Goal: Use online tool/utility

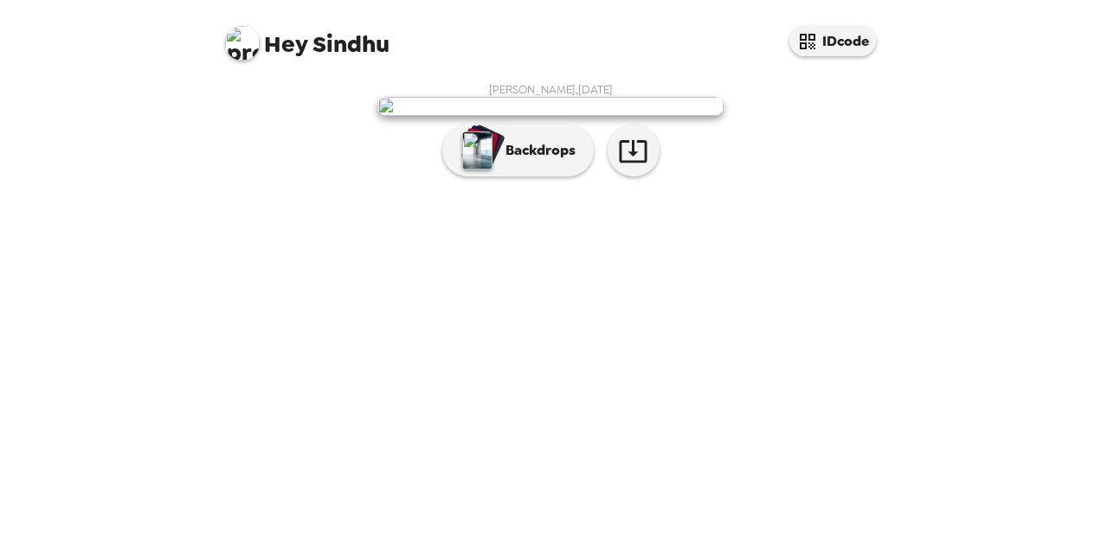
scroll to position [42, 0]
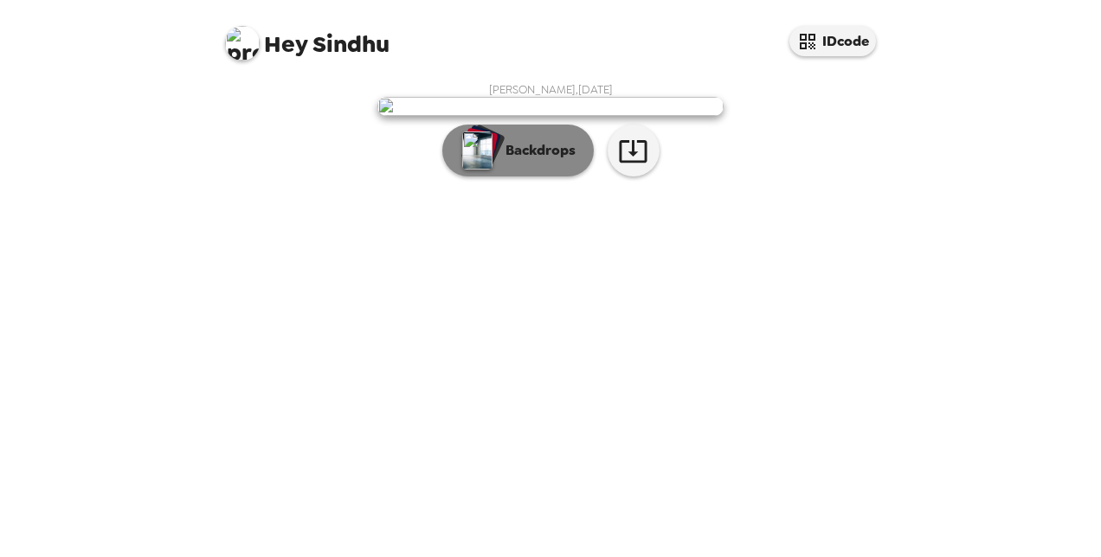
click at [557, 161] on p "Backdrops" at bounding box center [536, 150] width 79 height 21
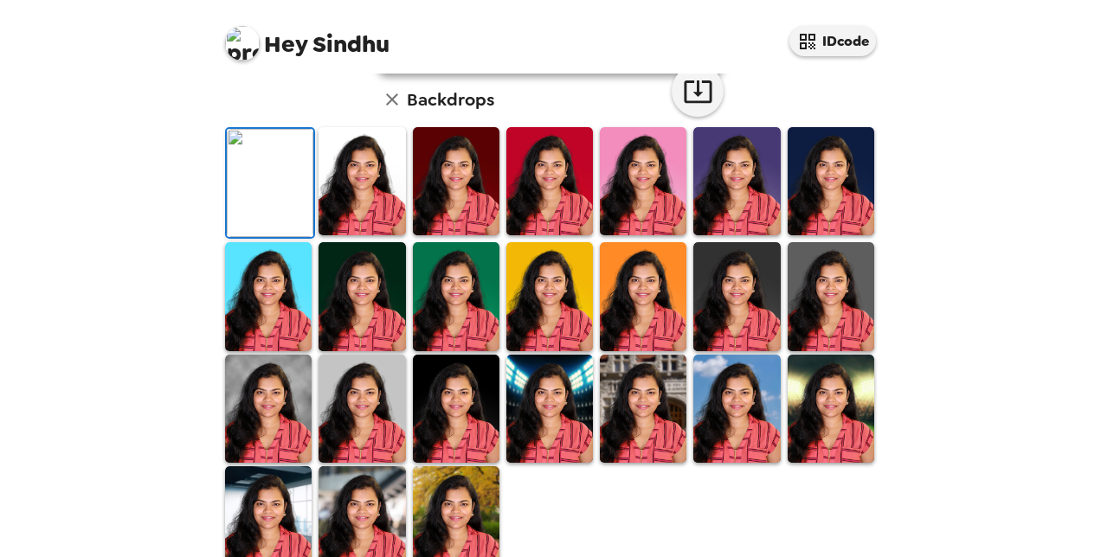
scroll to position [253, 0]
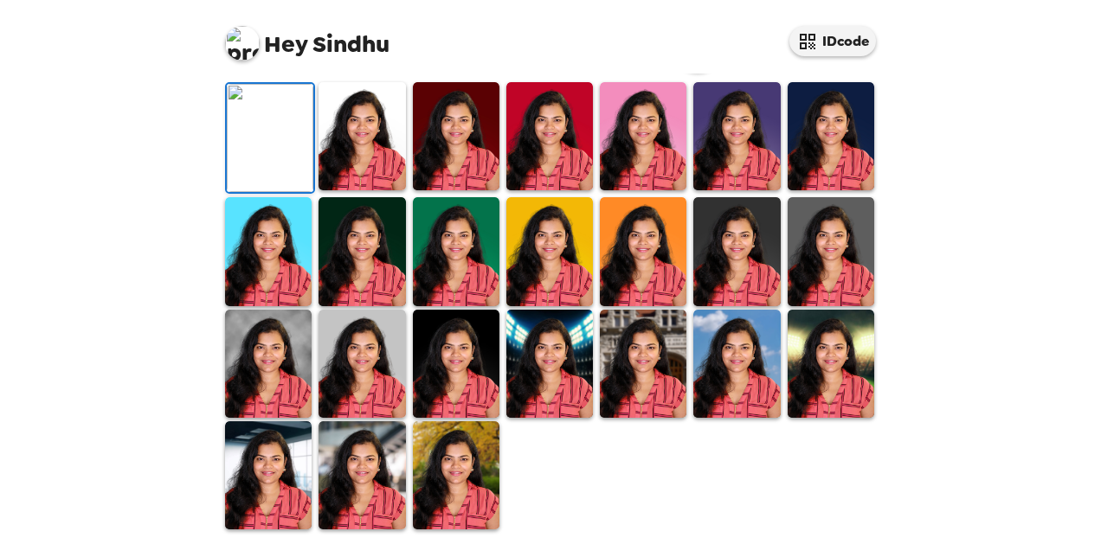
click at [381, 306] on img at bounding box center [362, 251] width 87 height 108
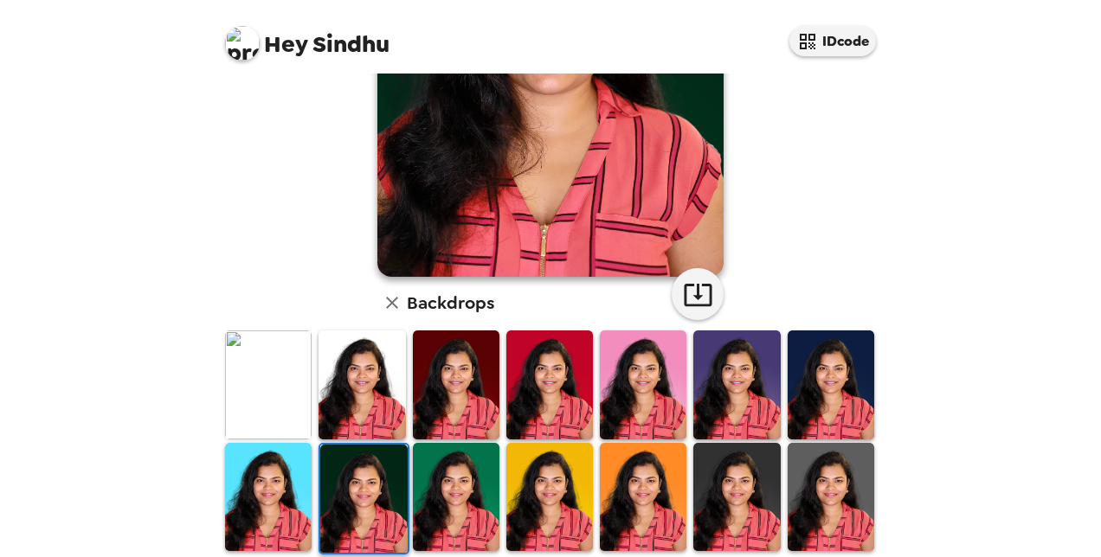
click at [381, 502] on img at bounding box center [363, 499] width 87 height 108
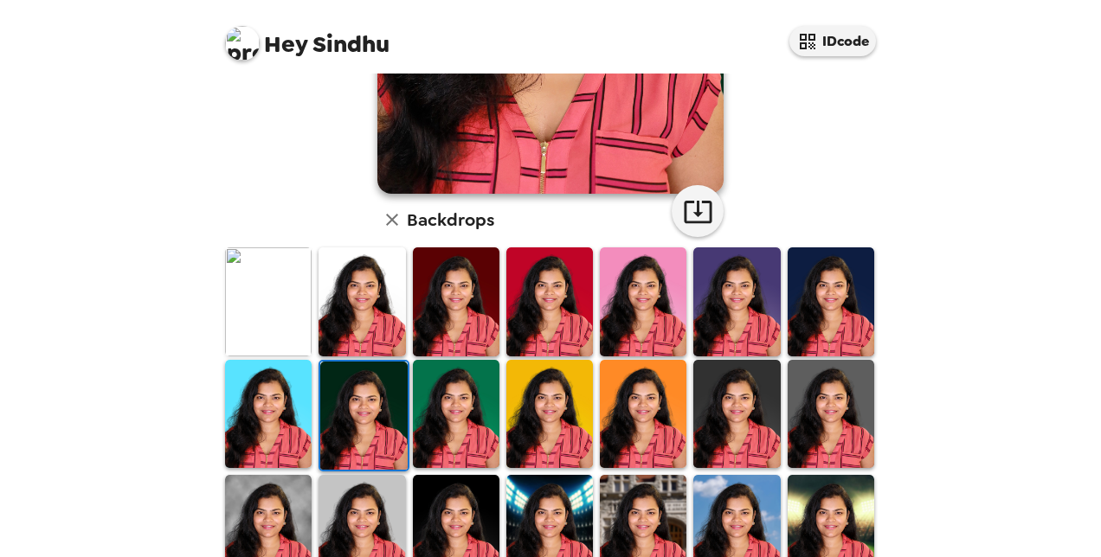
scroll to position [339, 0]
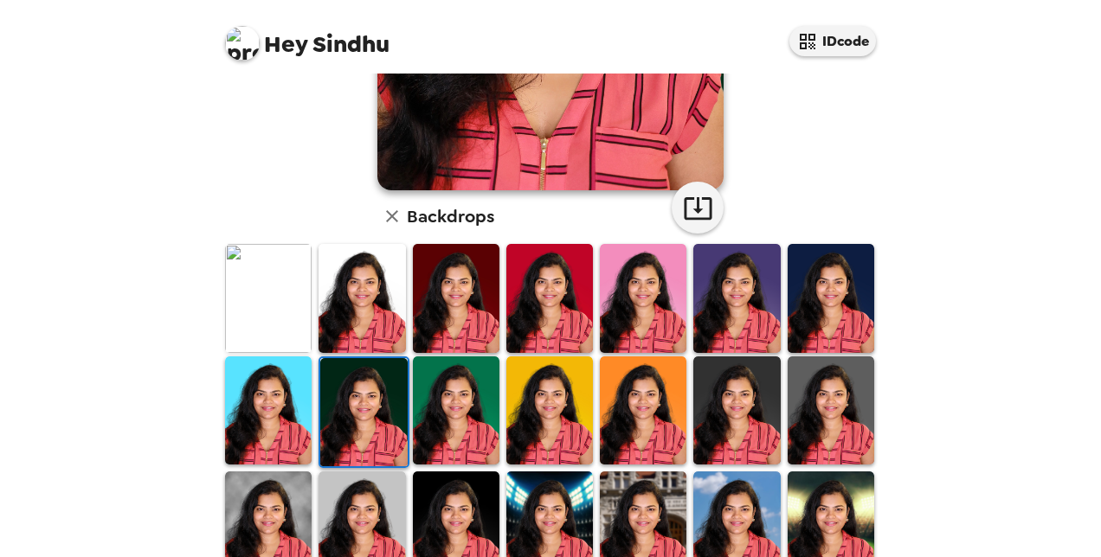
click at [821, 415] on img at bounding box center [831, 411] width 87 height 108
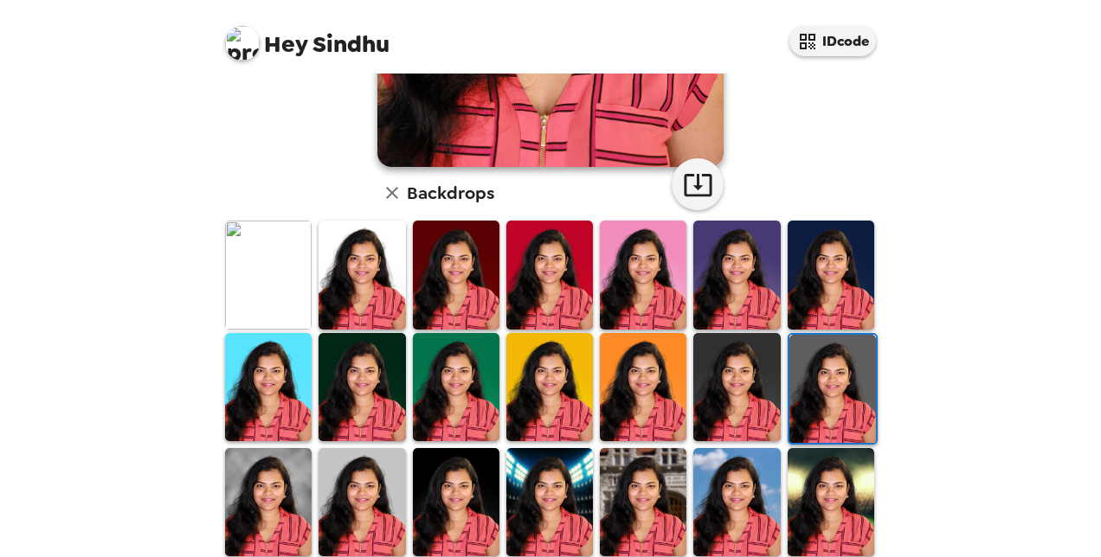
scroll to position [377, 0]
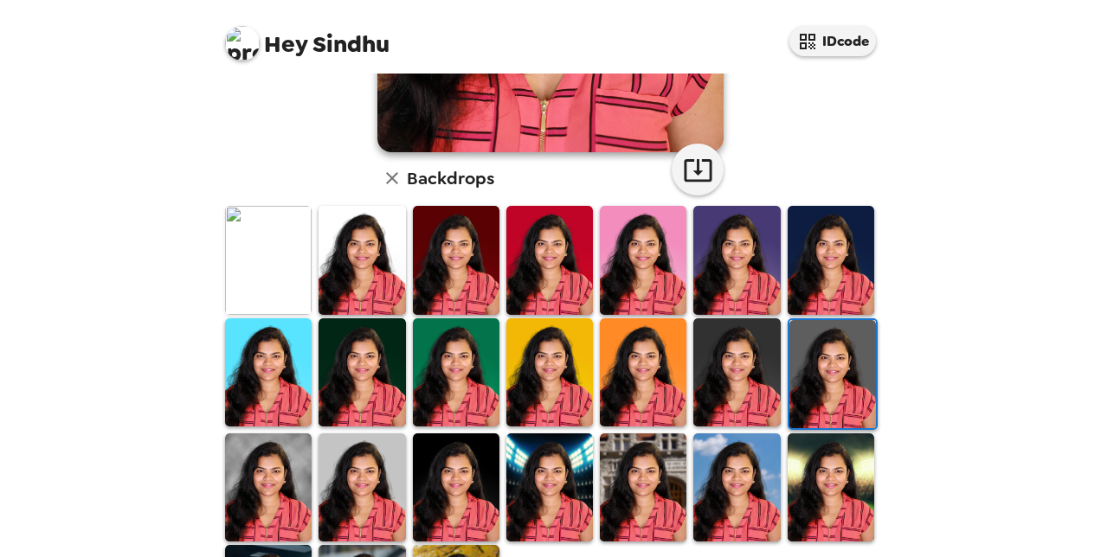
click at [623, 457] on img at bounding box center [643, 488] width 87 height 108
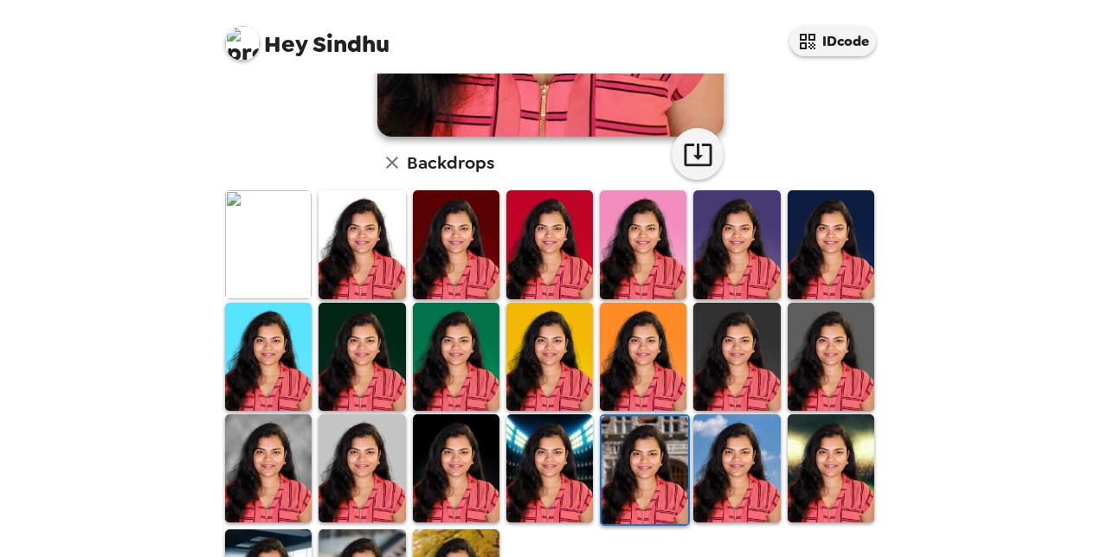
scroll to position [399, 0]
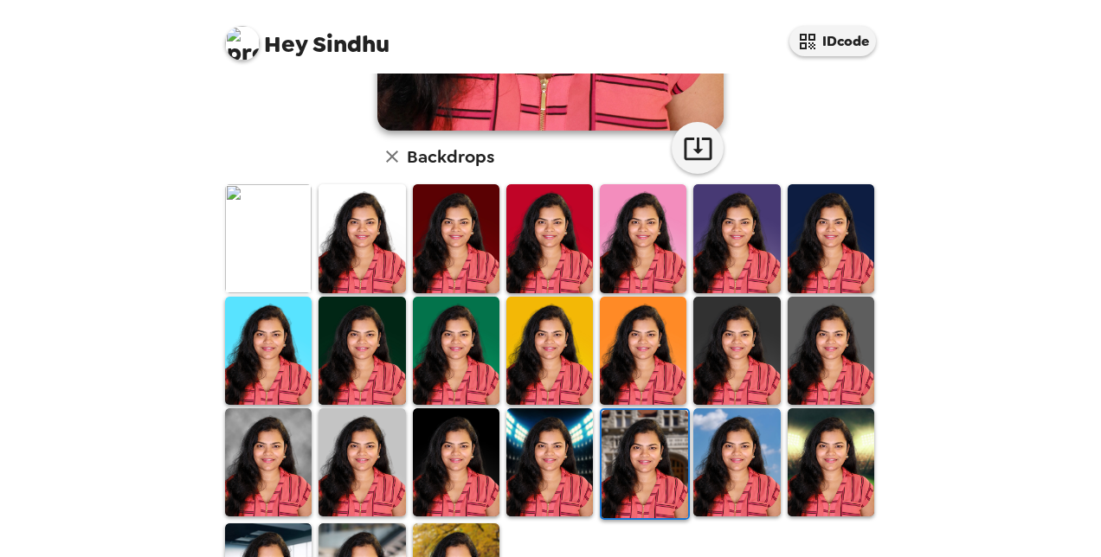
click at [815, 449] on img at bounding box center [831, 463] width 87 height 108
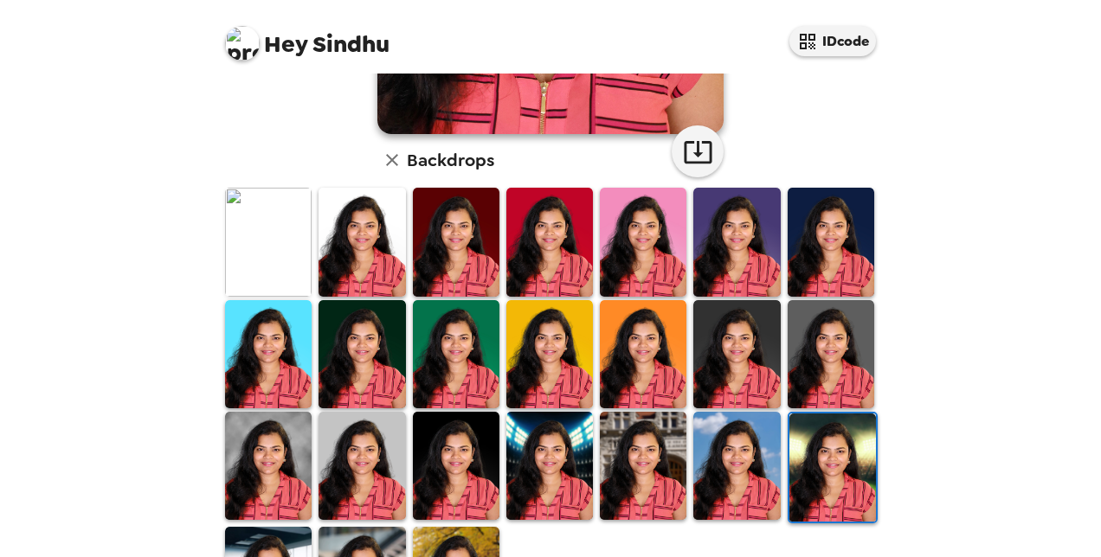
scroll to position [491, 0]
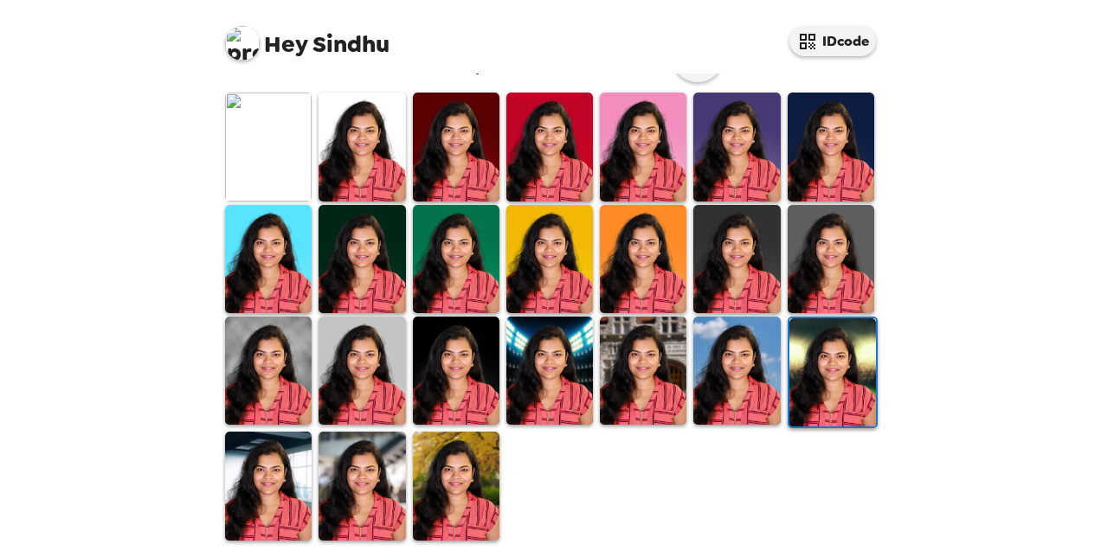
click at [267, 344] on img at bounding box center [268, 371] width 87 height 108
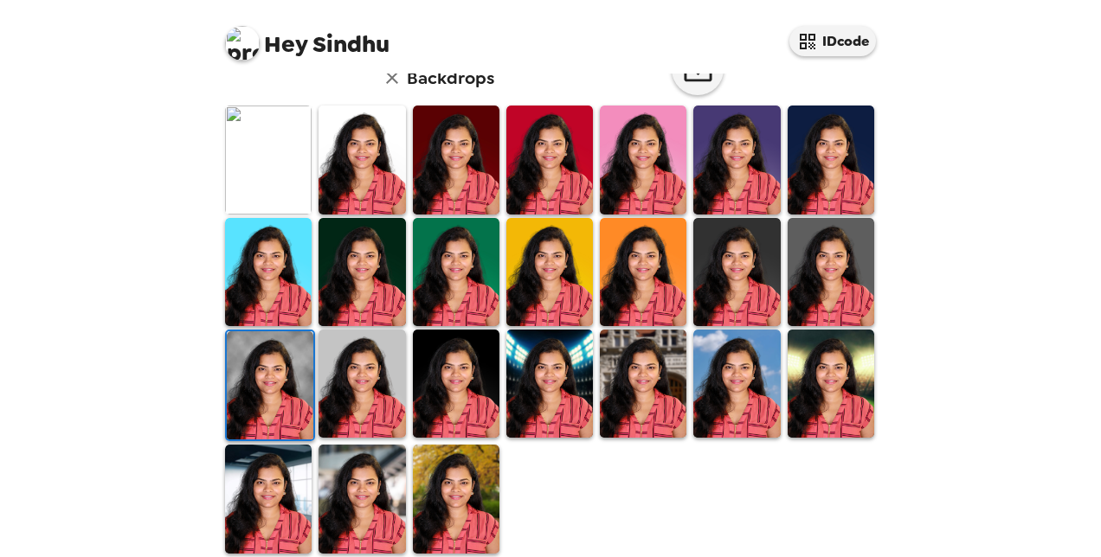
scroll to position [484, 0]
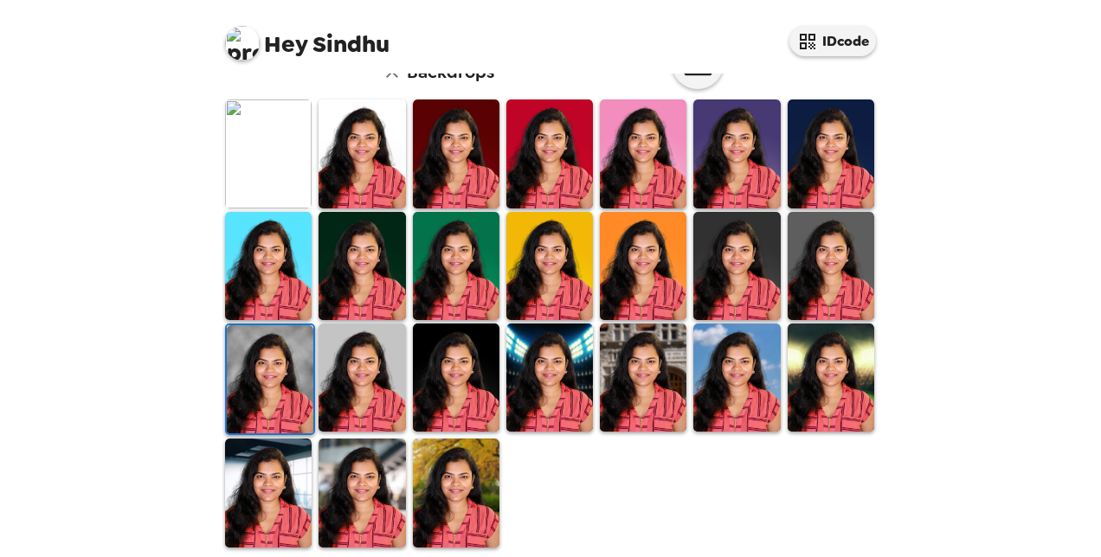
click at [475, 504] on img at bounding box center [456, 493] width 87 height 108
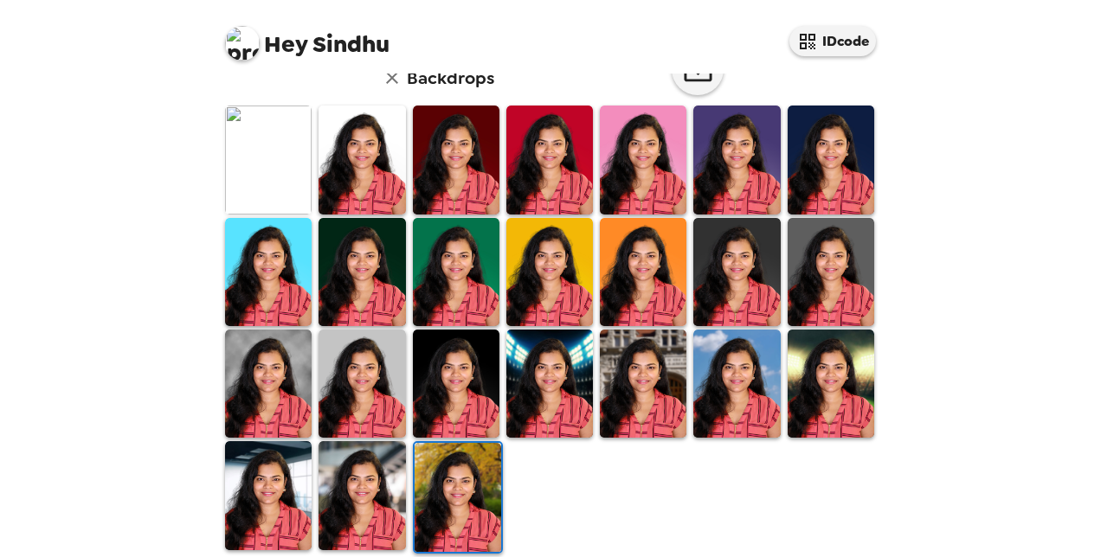
scroll to position [479, 0]
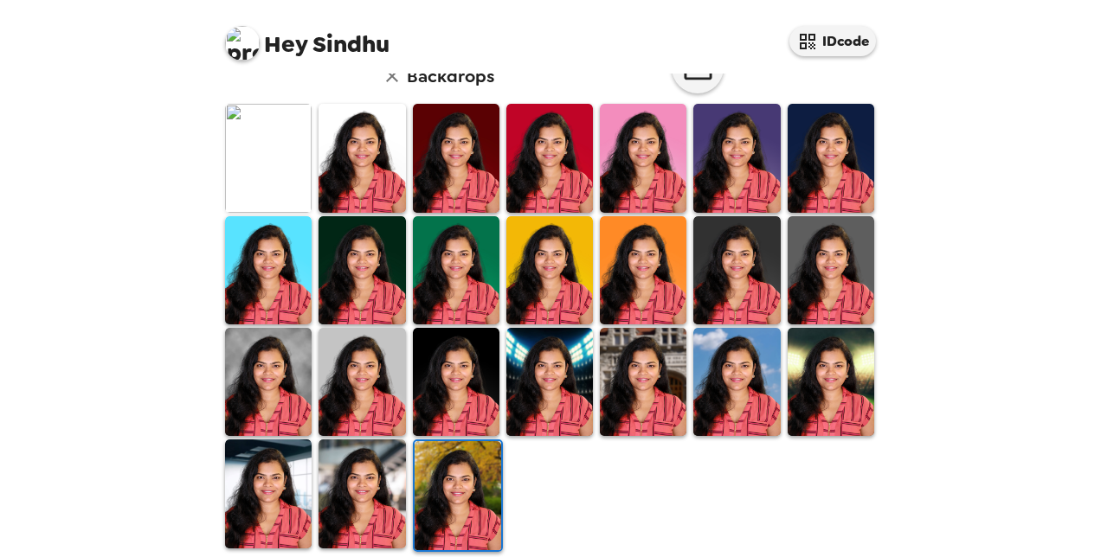
click at [374, 469] on img at bounding box center [362, 494] width 87 height 108
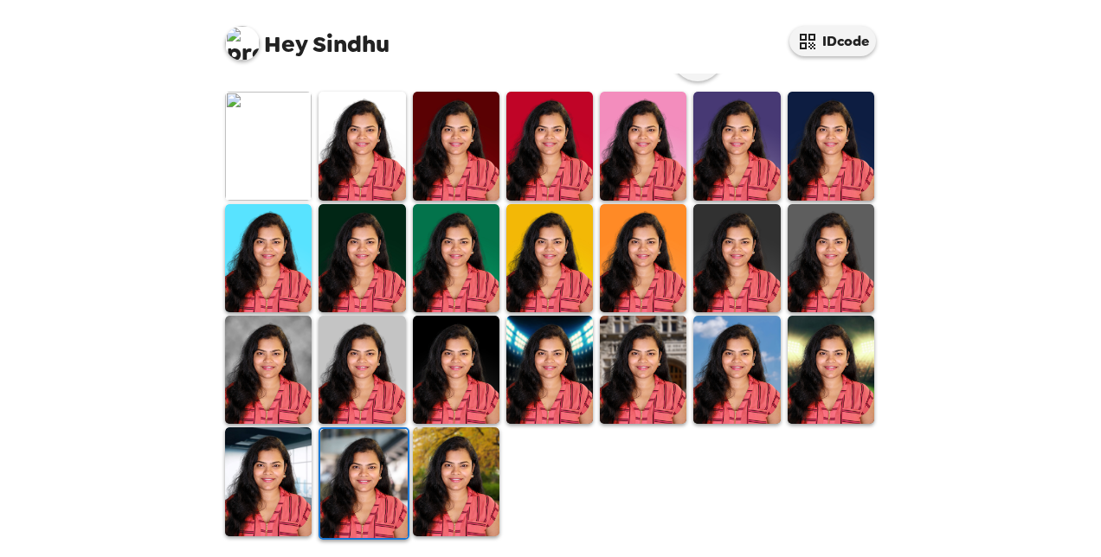
scroll to position [492, 0]
click at [272, 486] on img at bounding box center [268, 482] width 87 height 108
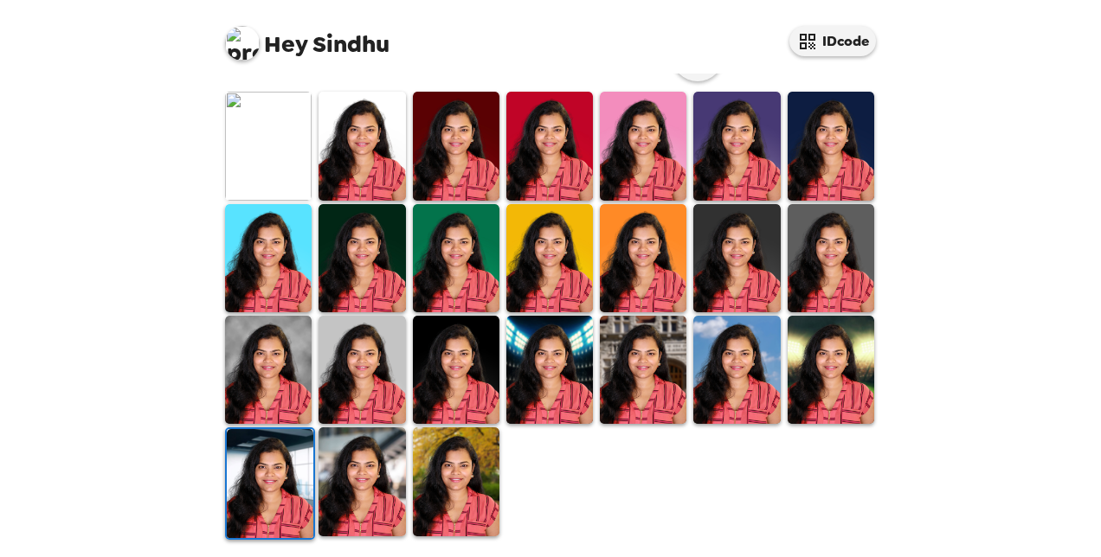
click at [453, 374] on img at bounding box center [456, 370] width 87 height 108
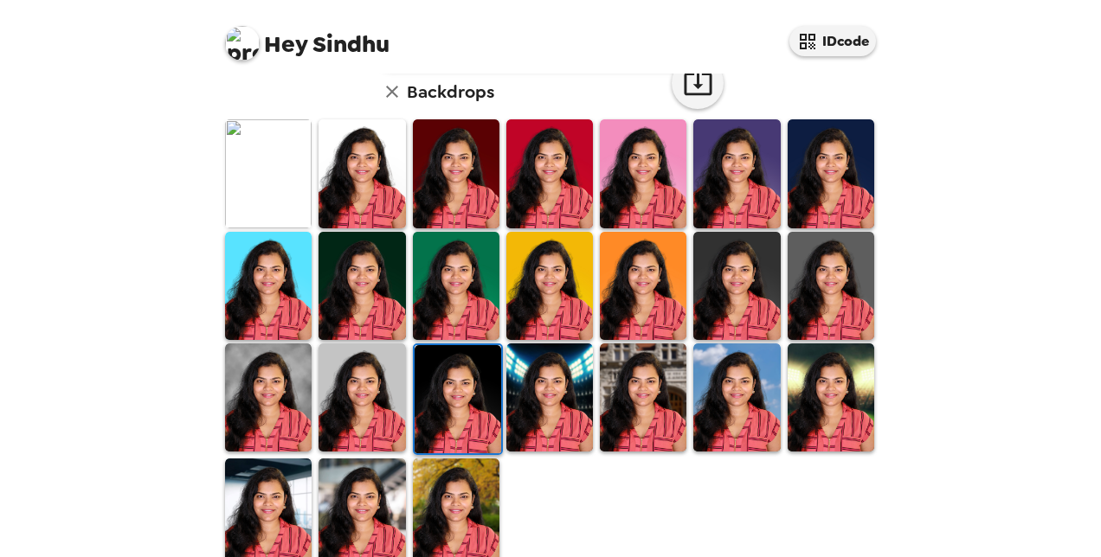
scroll to position [464, 0]
click at [730, 252] on img at bounding box center [736, 286] width 87 height 108
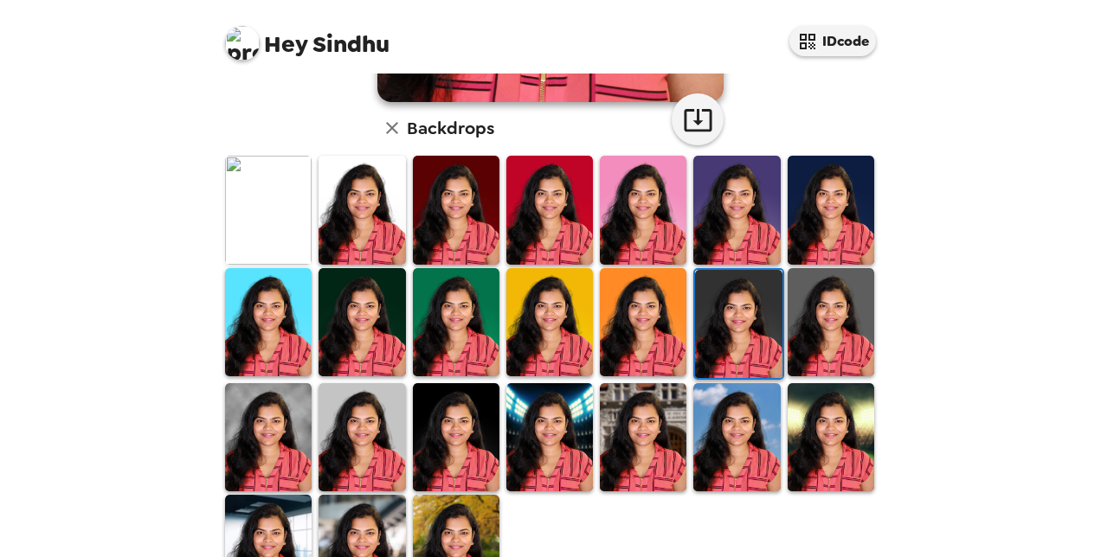
scroll to position [429, 0]
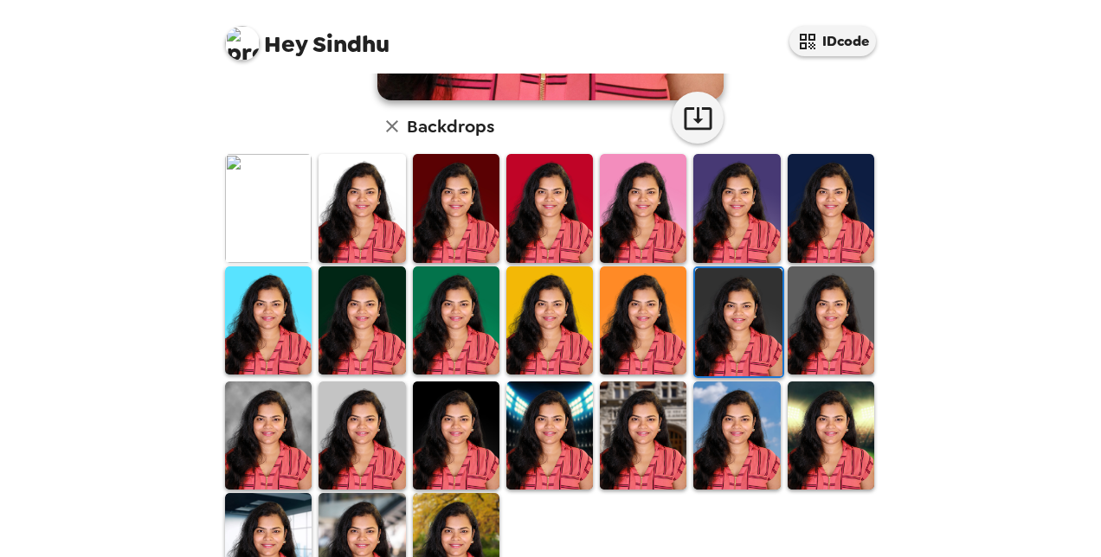
click at [794, 321] on img at bounding box center [831, 321] width 87 height 108
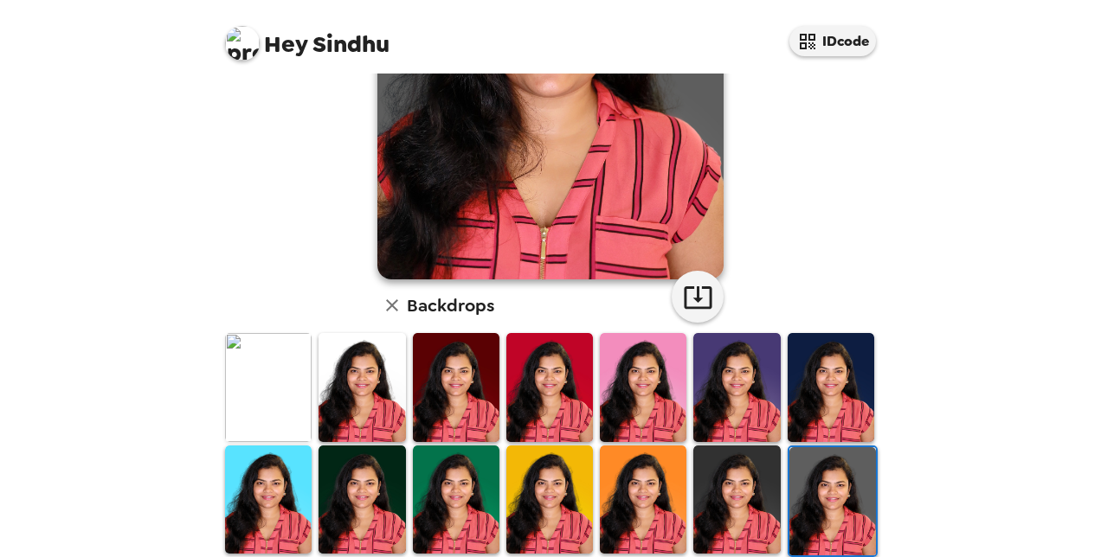
scroll to position [0, 0]
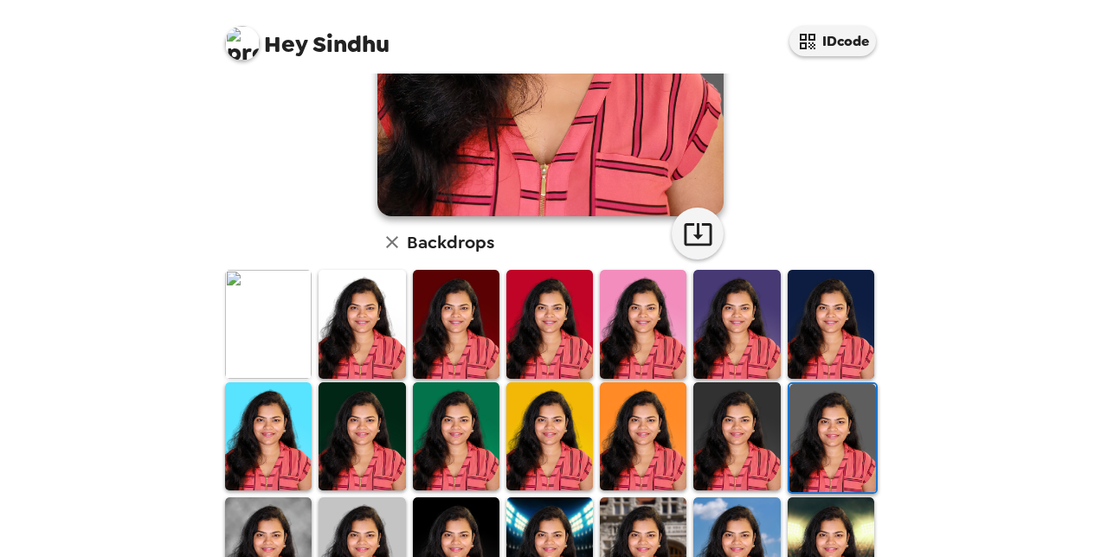
click at [272, 498] on img at bounding box center [268, 552] width 87 height 108
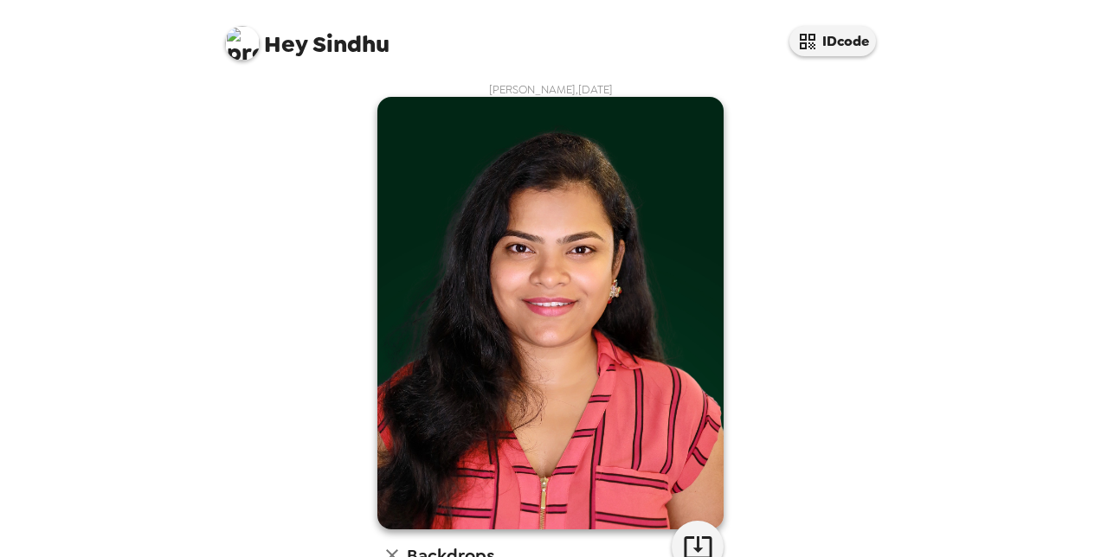
scroll to position [427, 0]
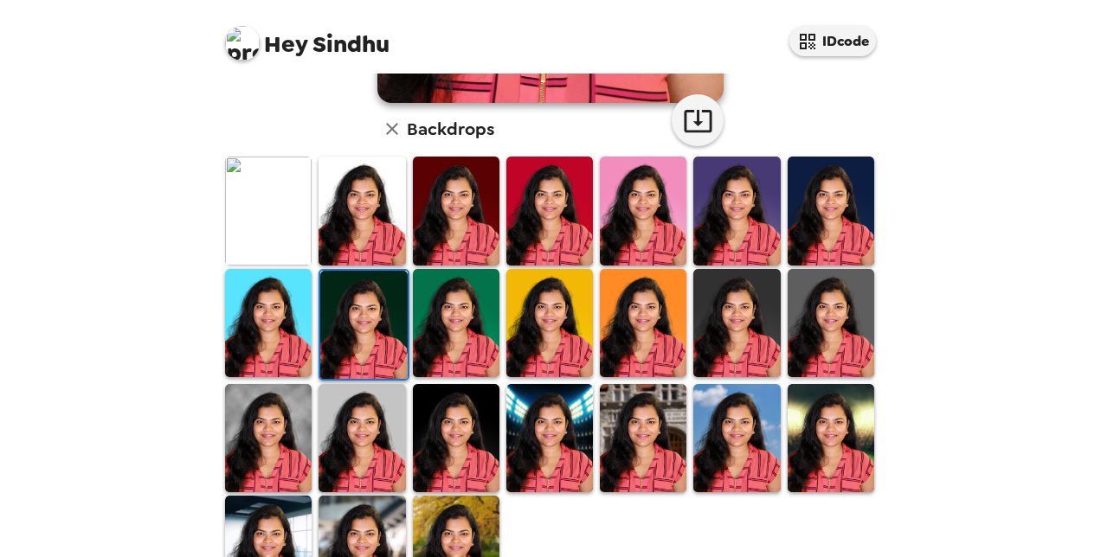
click at [451, 531] on img at bounding box center [456, 550] width 87 height 108
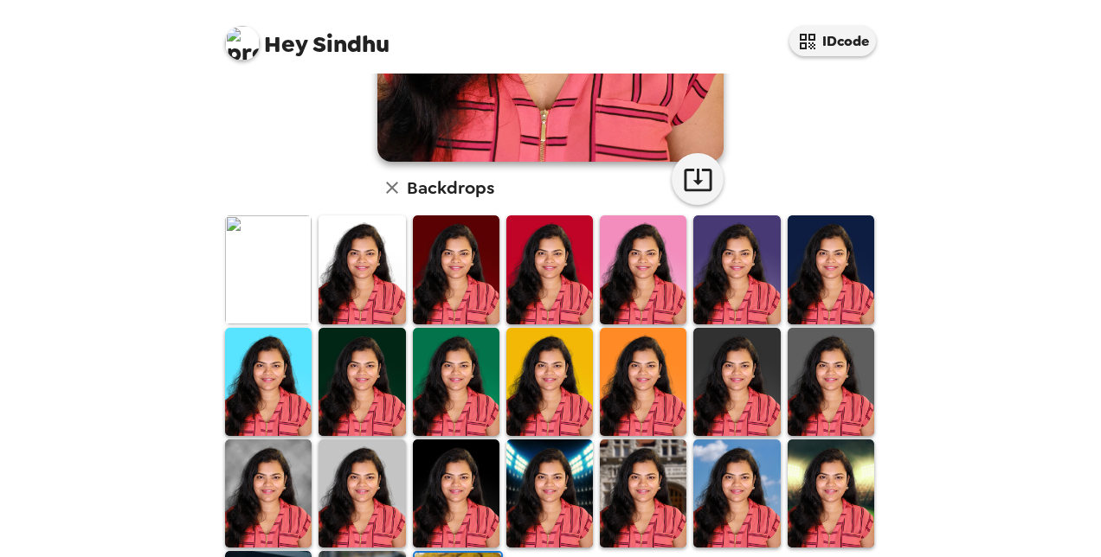
scroll to position [376, 0]
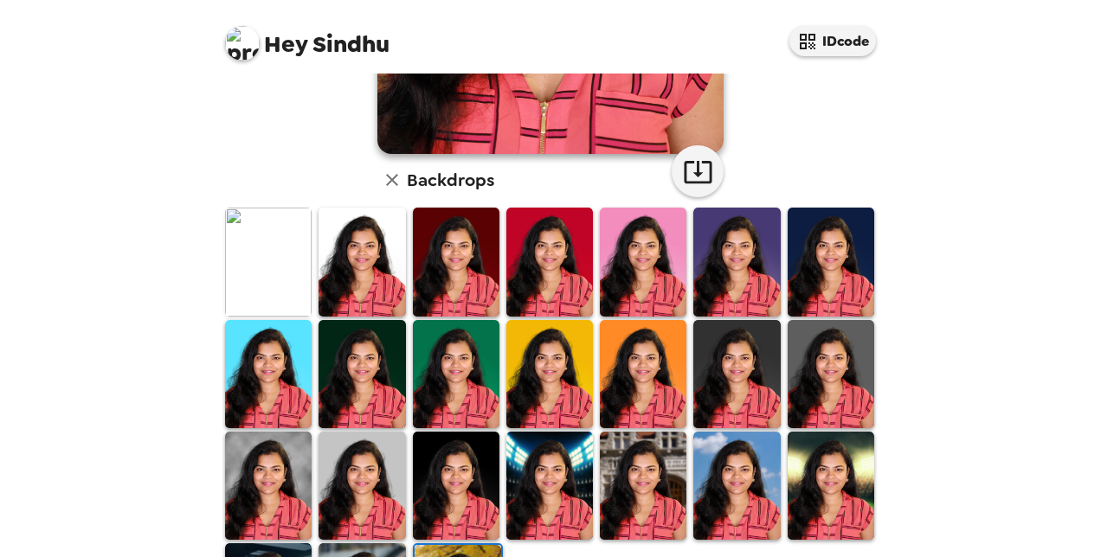
click at [376, 383] on img at bounding box center [362, 374] width 87 height 108
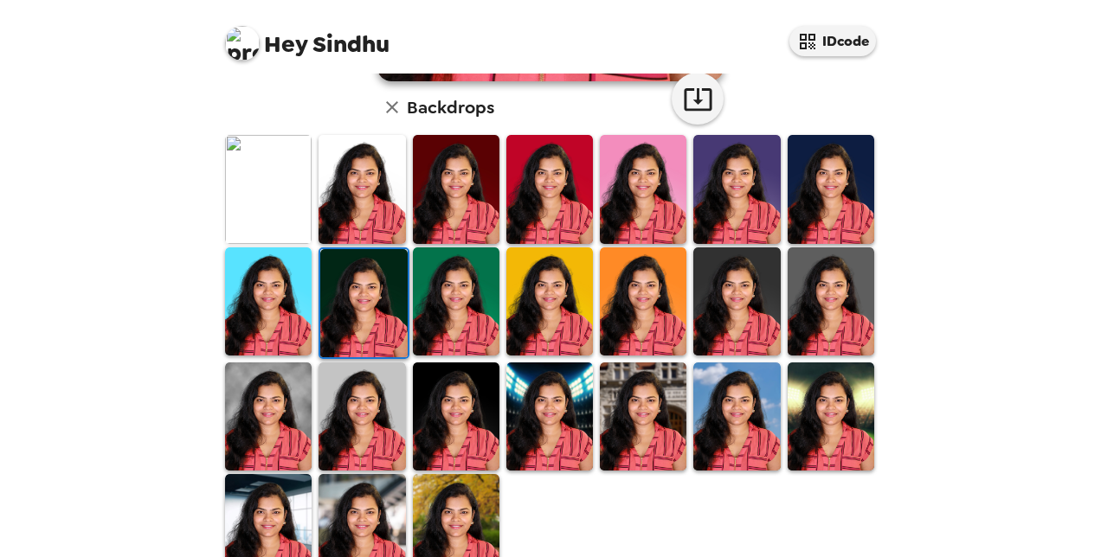
scroll to position [449, 0]
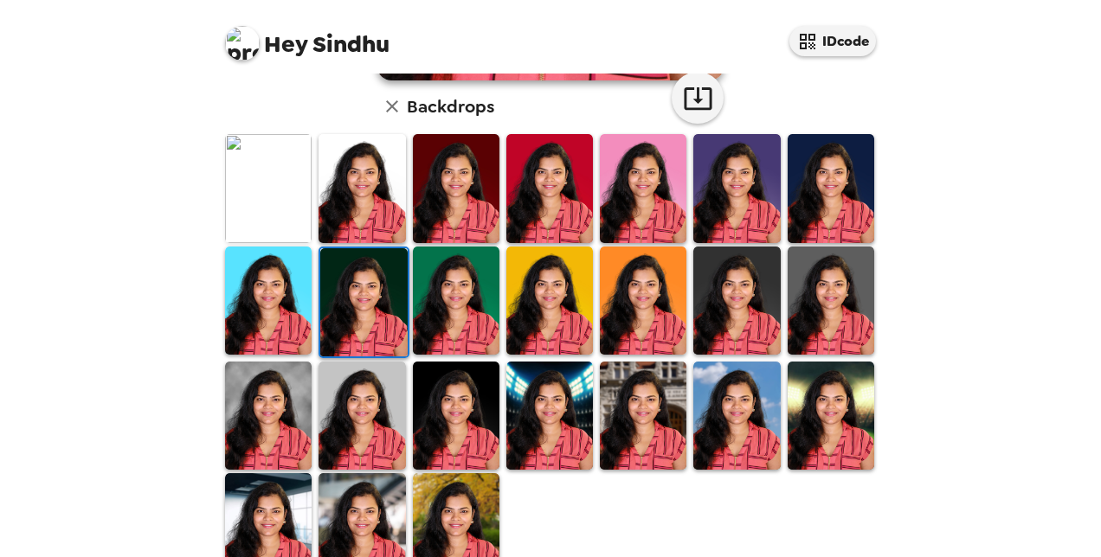
click at [730, 340] on img at bounding box center [736, 301] width 87 height 108
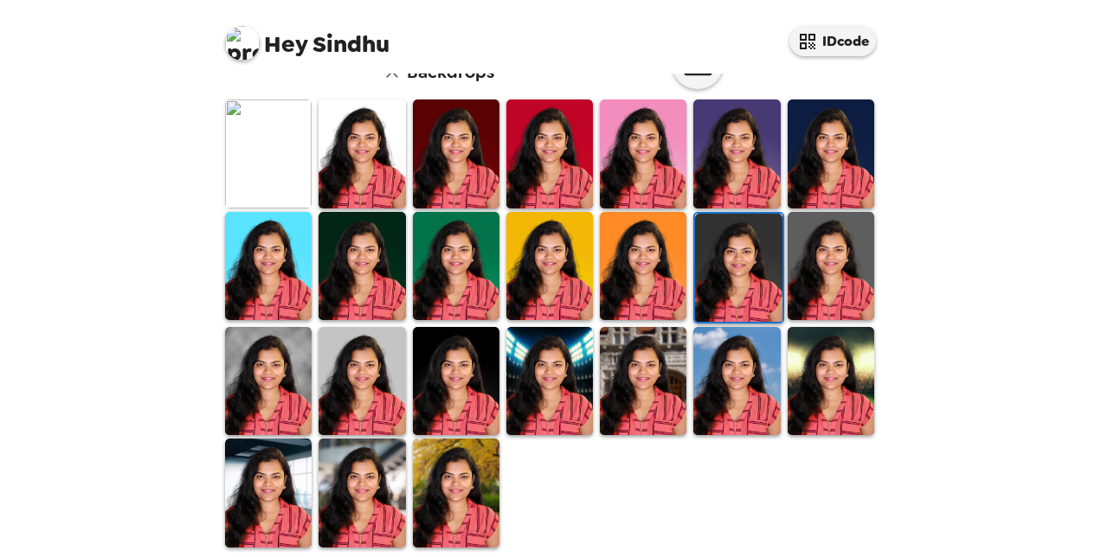
scroll to position [492, 0]
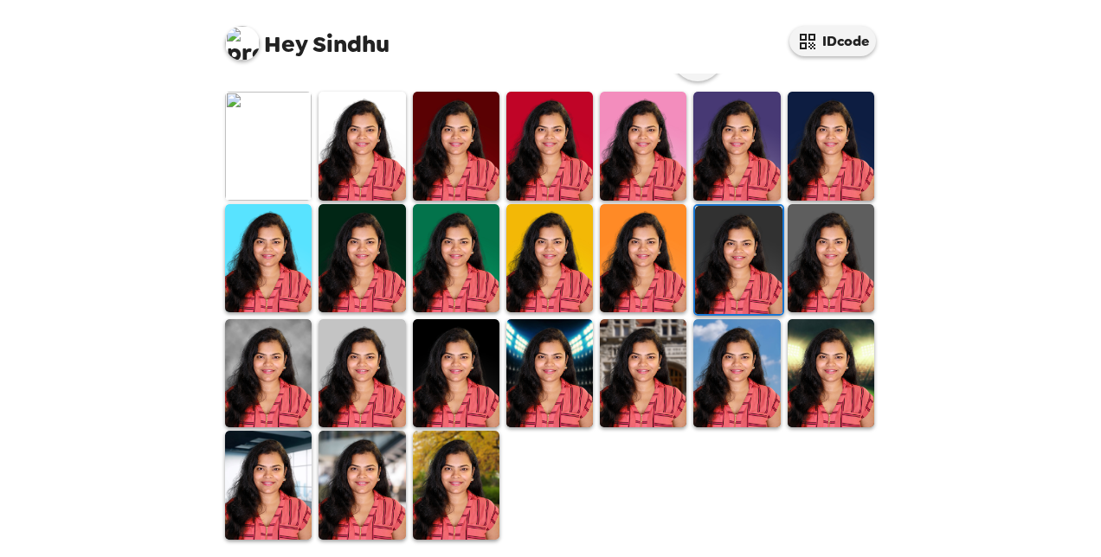
click at [284, 343] on img at bounding box center [268, 373] width 87 height 108
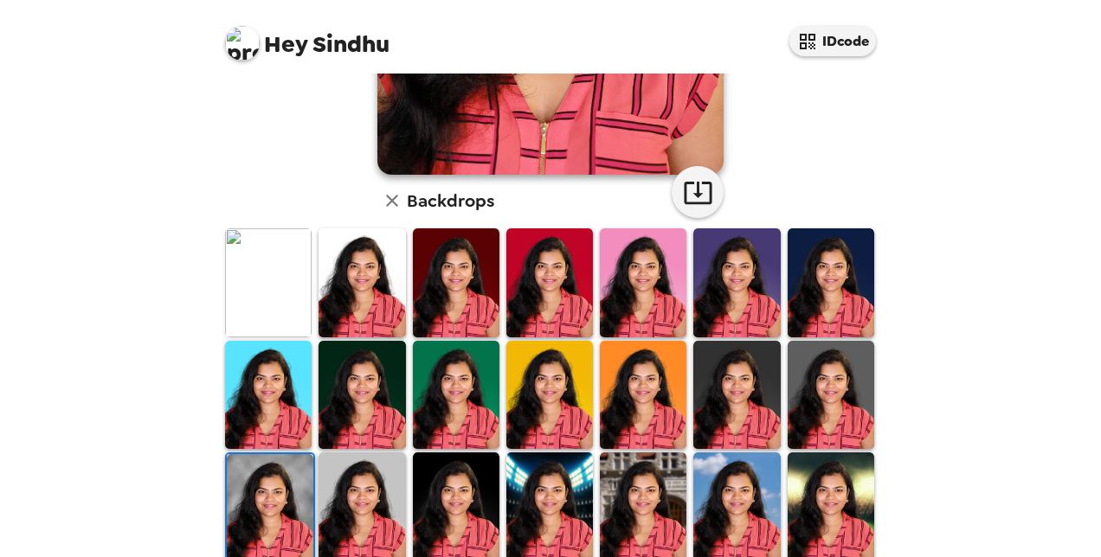
scroll to position [357, 0]
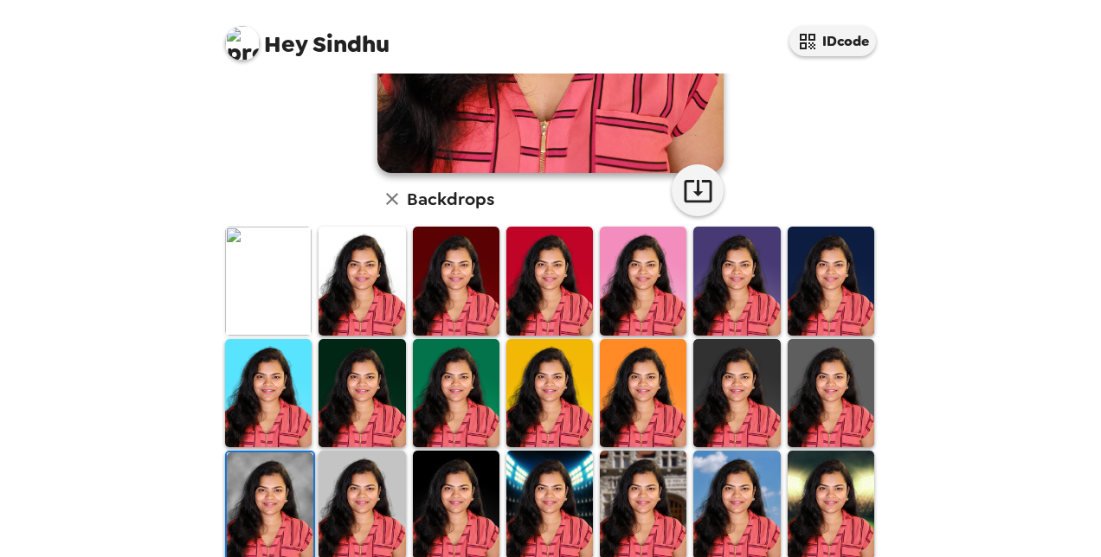
click at [751, 413] on img at bounding box center [736, 393] width 87 height 108
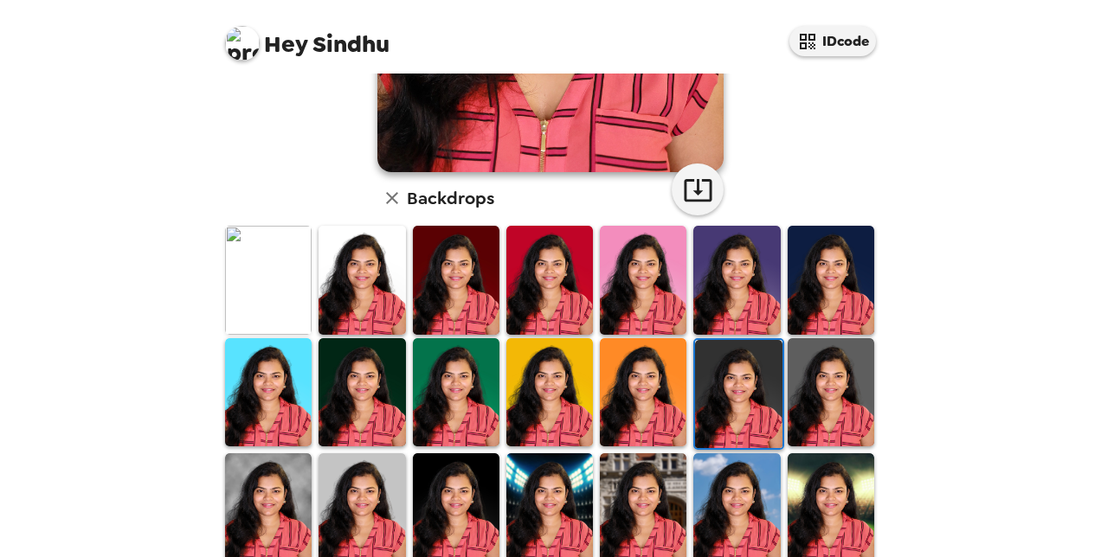
scroll to position [360, 0]
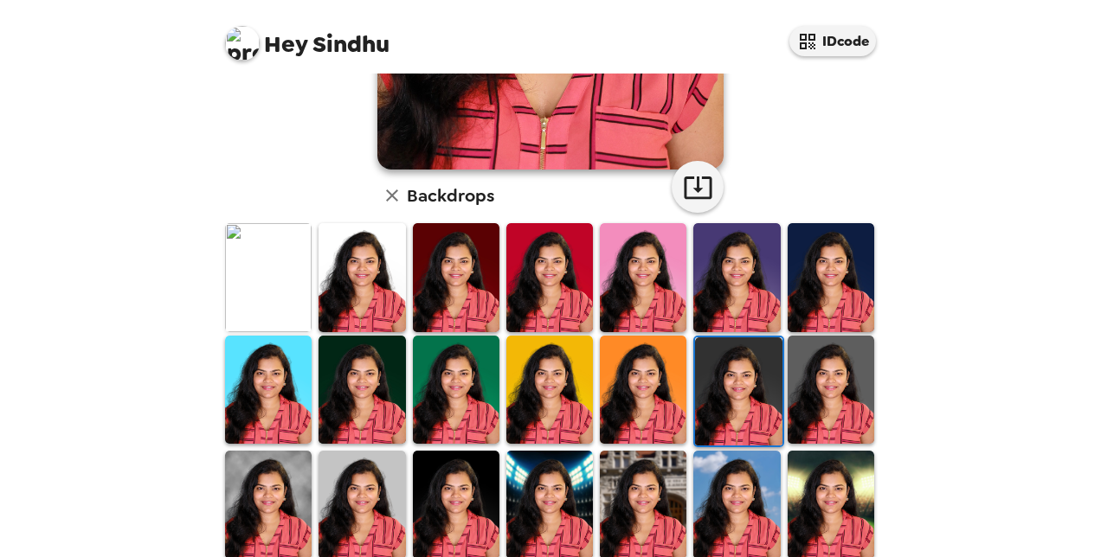
click at [460, 477] on img at bounding box center [456, 505] width 87 height 108
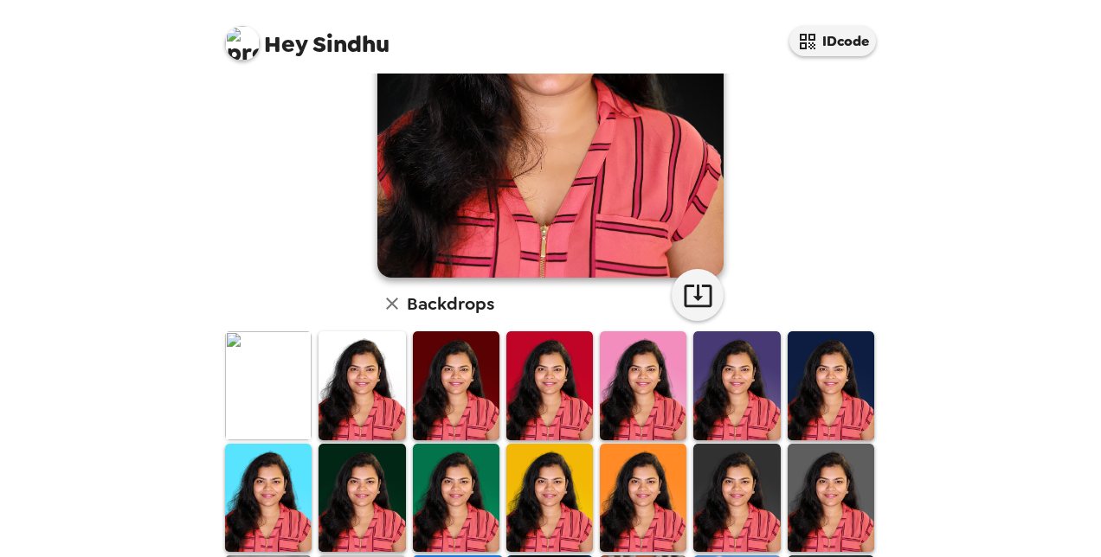
scroll to position [258, 0]
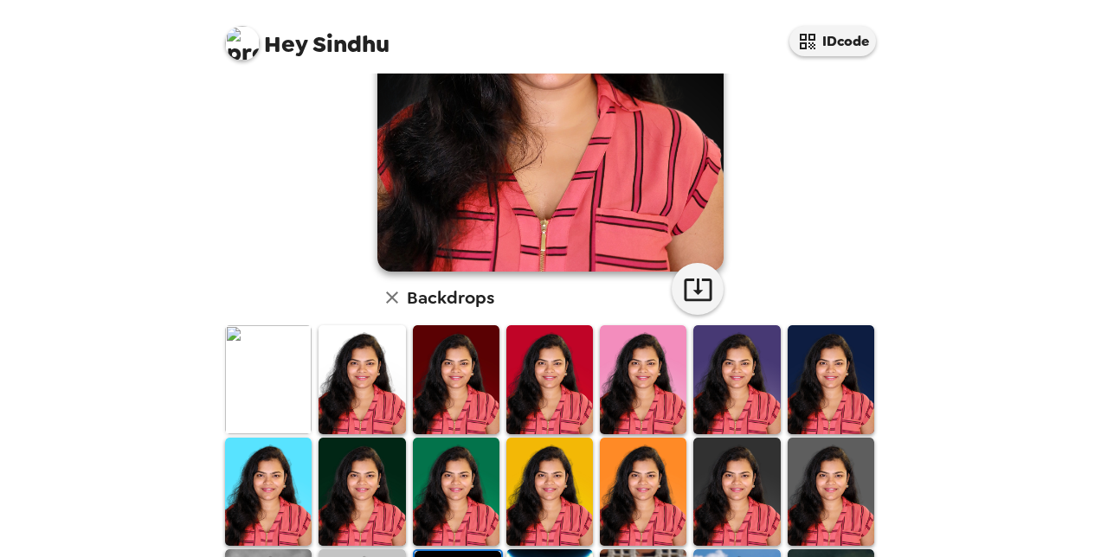
click at [336, 462] on img at bounding box center [362, 492] width 87 height 108
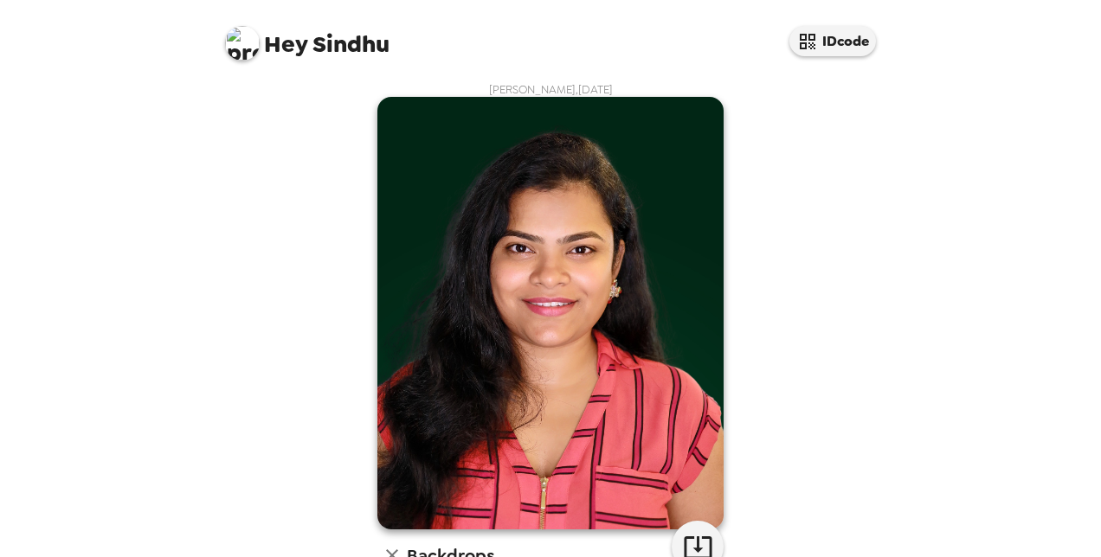
scroll to position [492, 0]
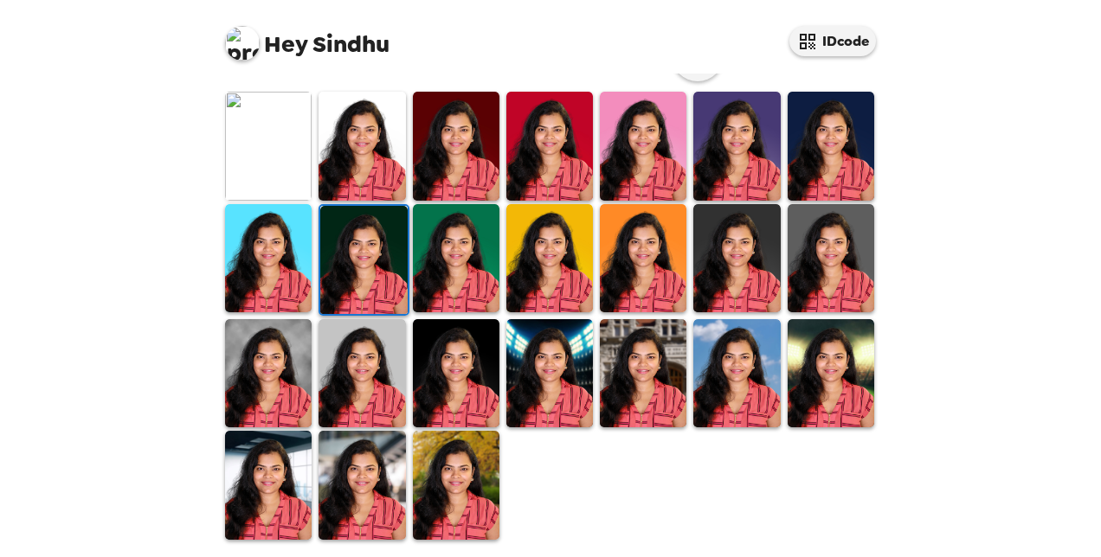
click at [830, 258] on img at bounding box center [831, 258] width 87 height 108
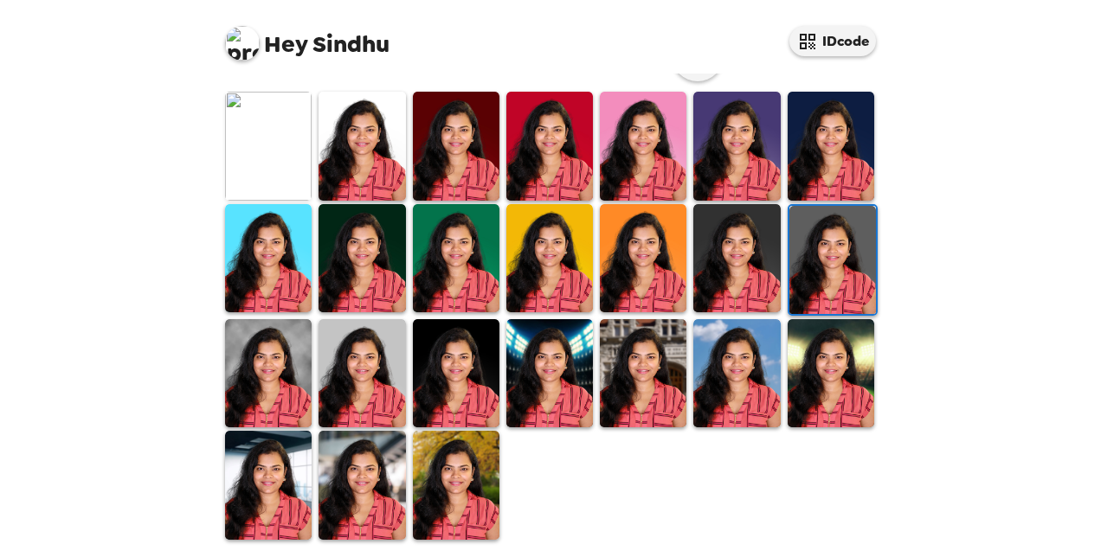
click at [746, 254] on img at bounding box center [736, 258] width 87 height 108
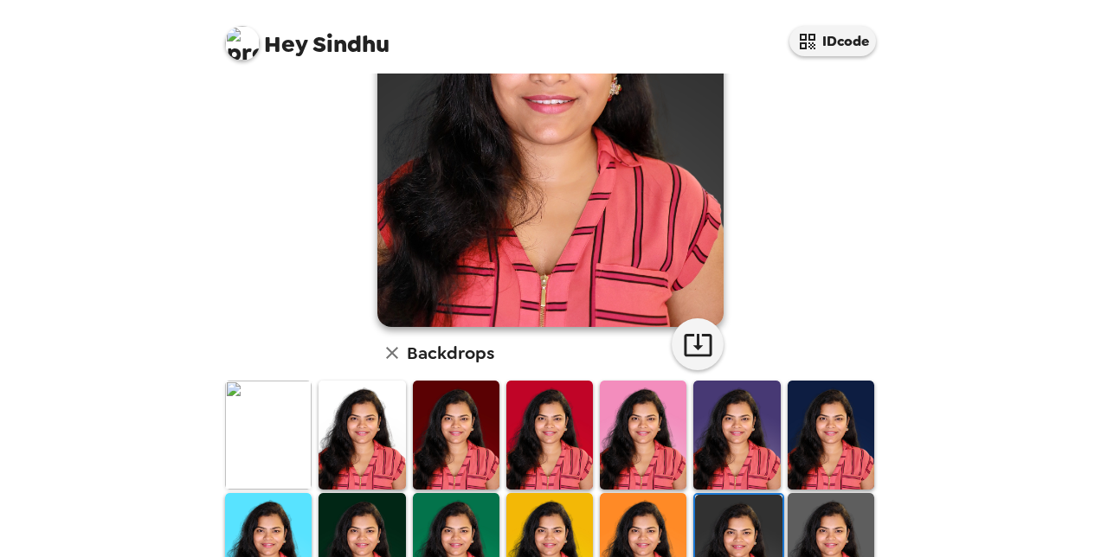
scroll to position [201, 0]
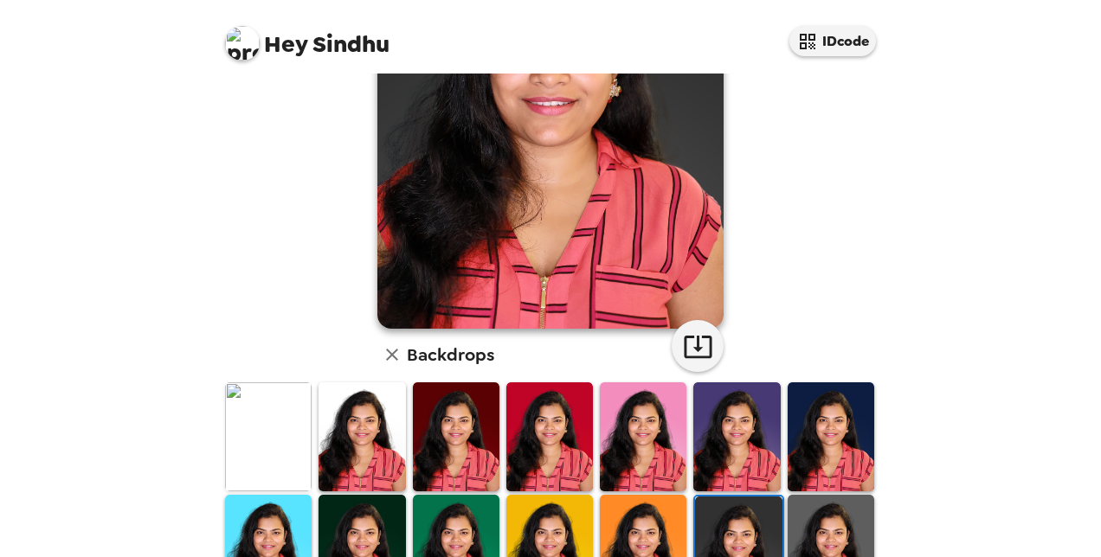
click at [826, 514] on img at bounding box center [831, 549] width 87 height 108
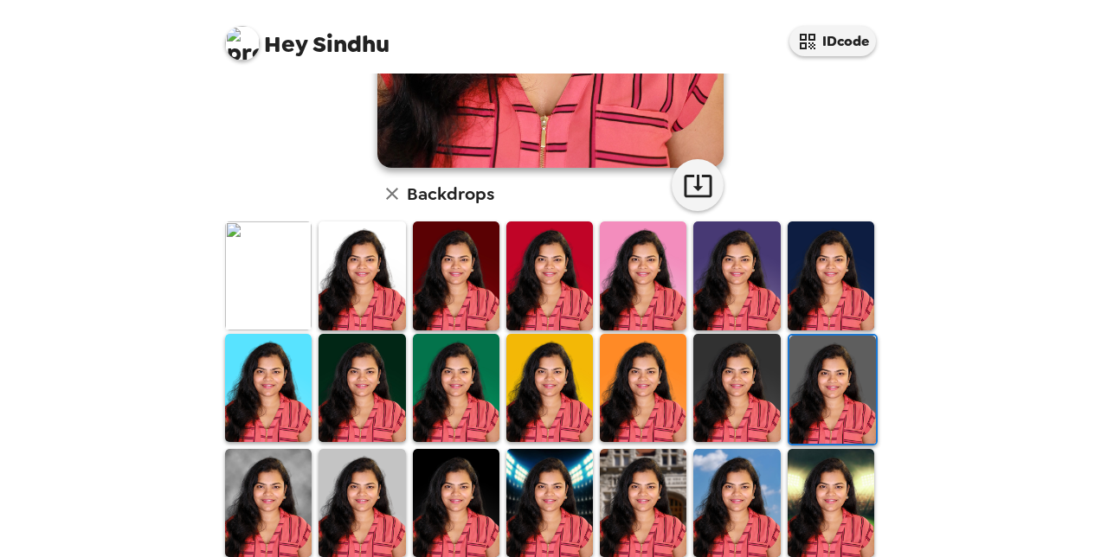
scroll to position [417, 0]
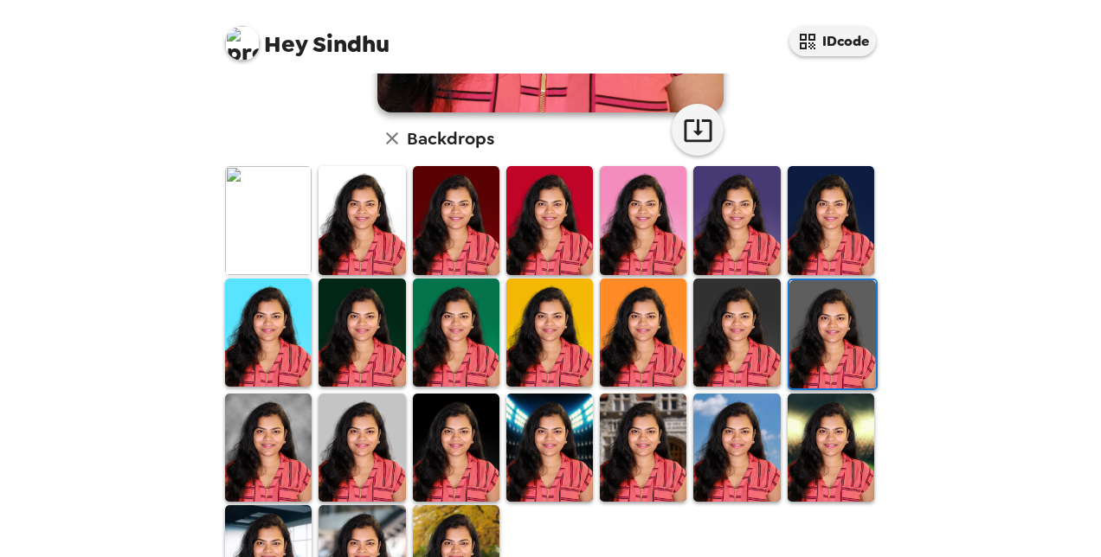
click at [281, 434] on img at bounding box center [268, 448] width 87 height 108
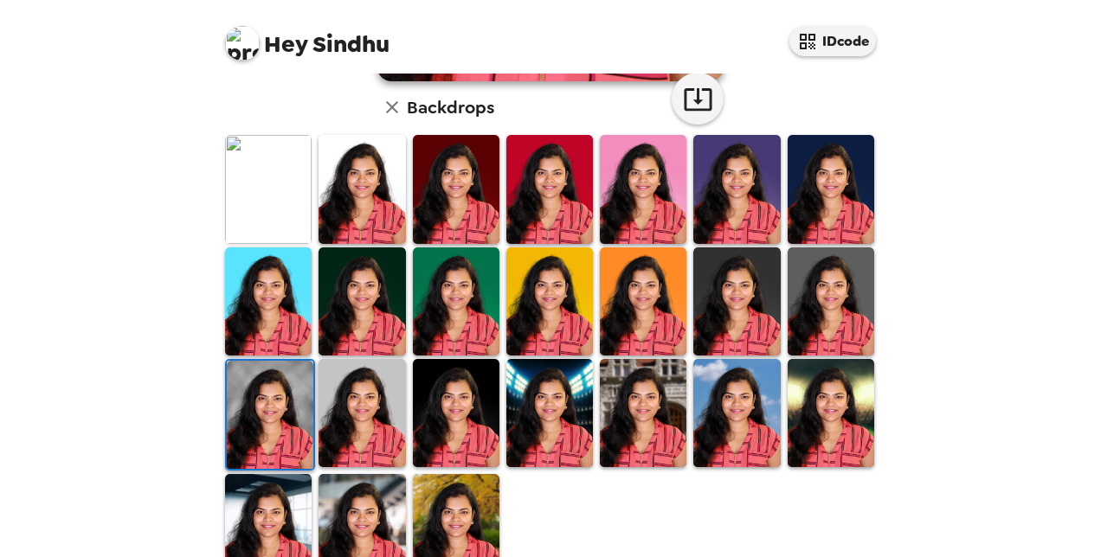
scroll to position [452, 0]
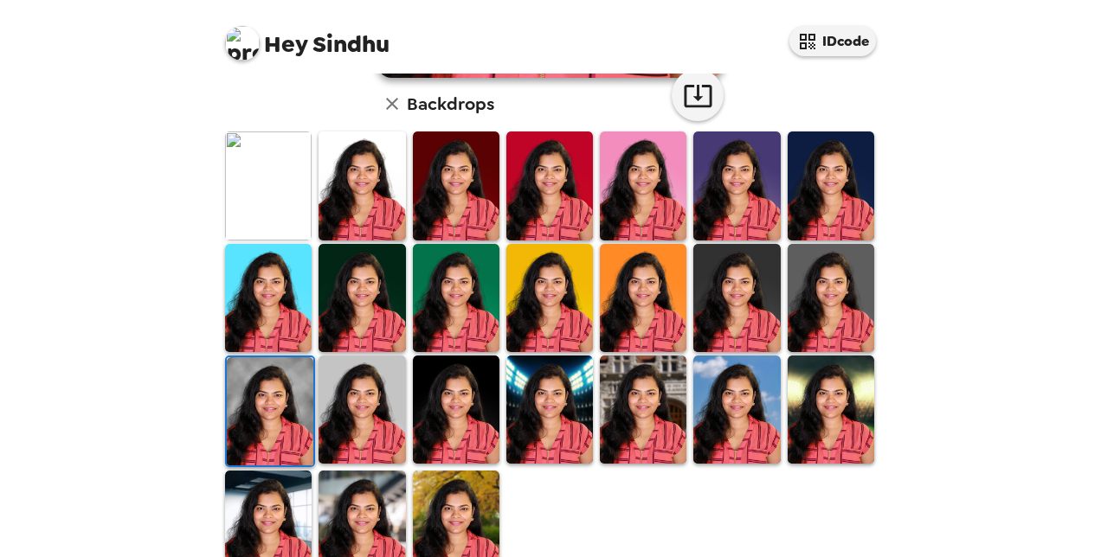
click at [453, 431] on img at bounding box center [456, 410] width 87 height 108
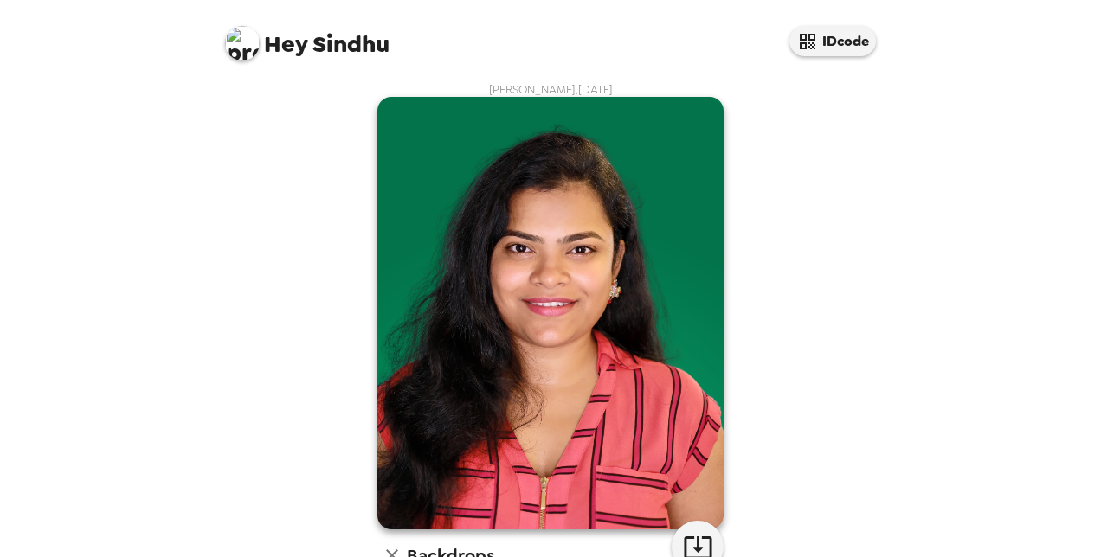
scroll to position [366, 0]
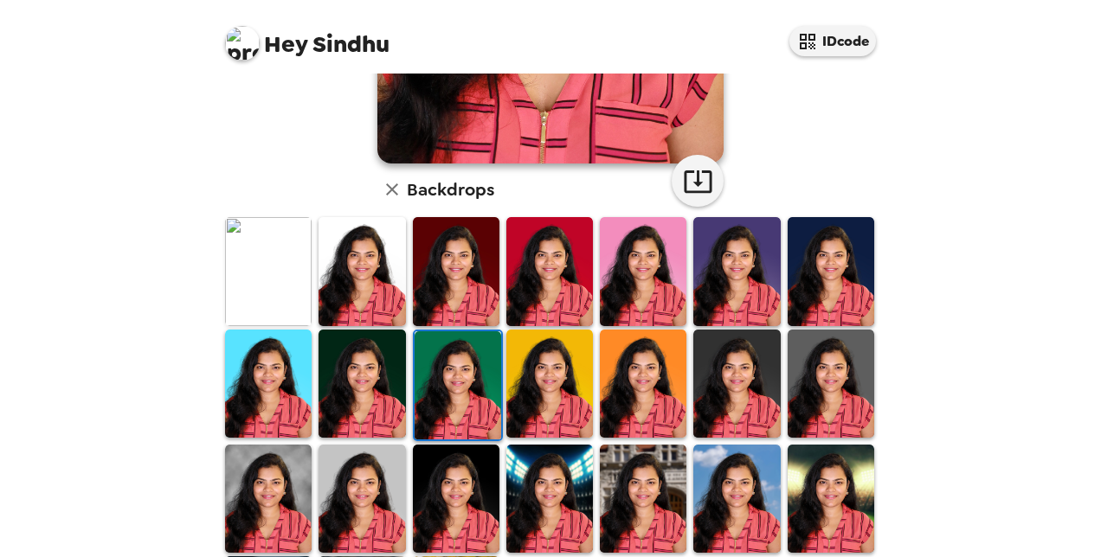
click at [546, 420] on img at bounding box center [549, 384] width 87 height 108
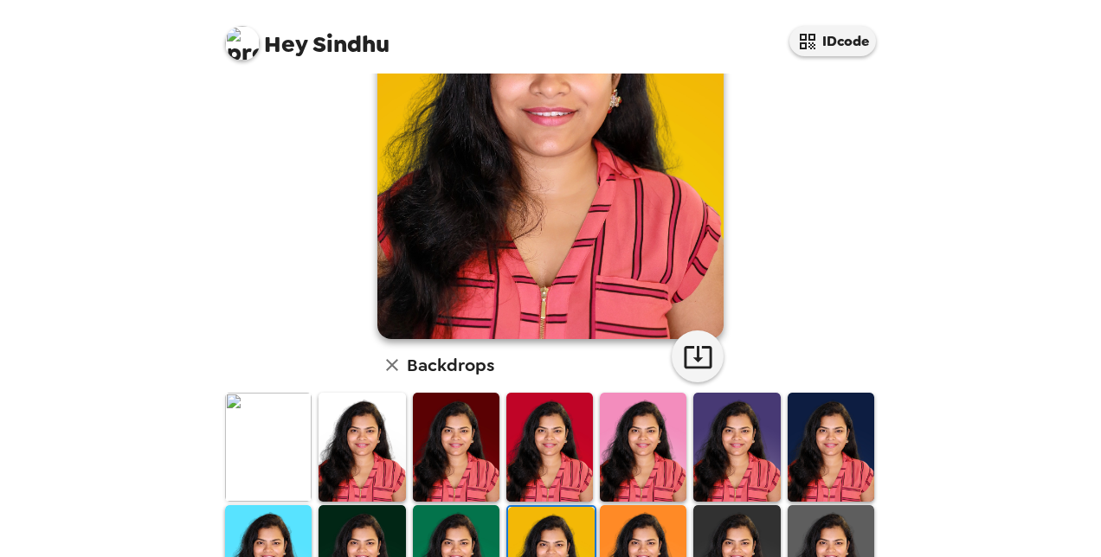
scroll to position [189, 0]
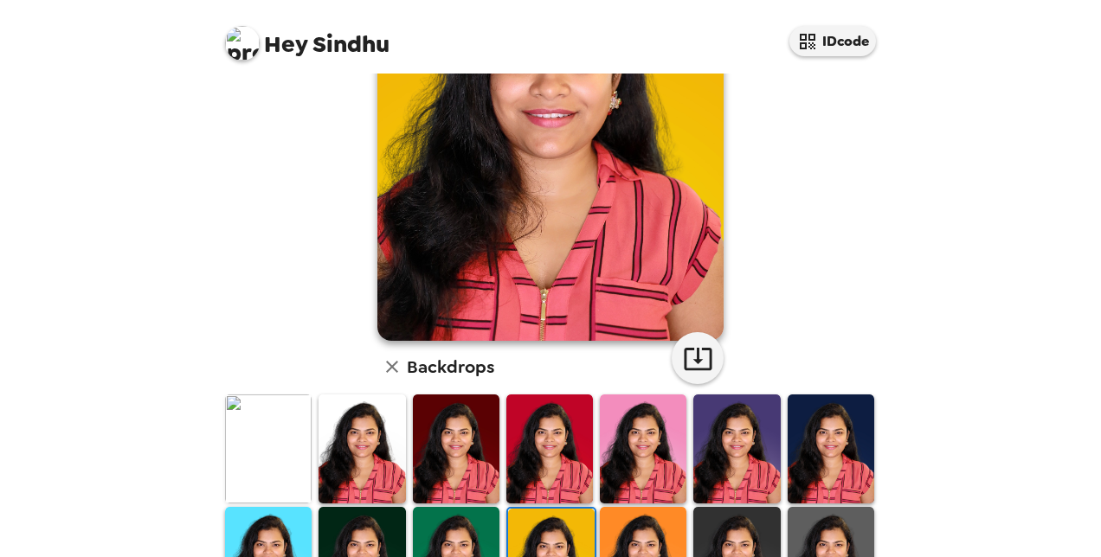
click at [639, 513] on img at bounding box center [643, 561] width 87 height 108
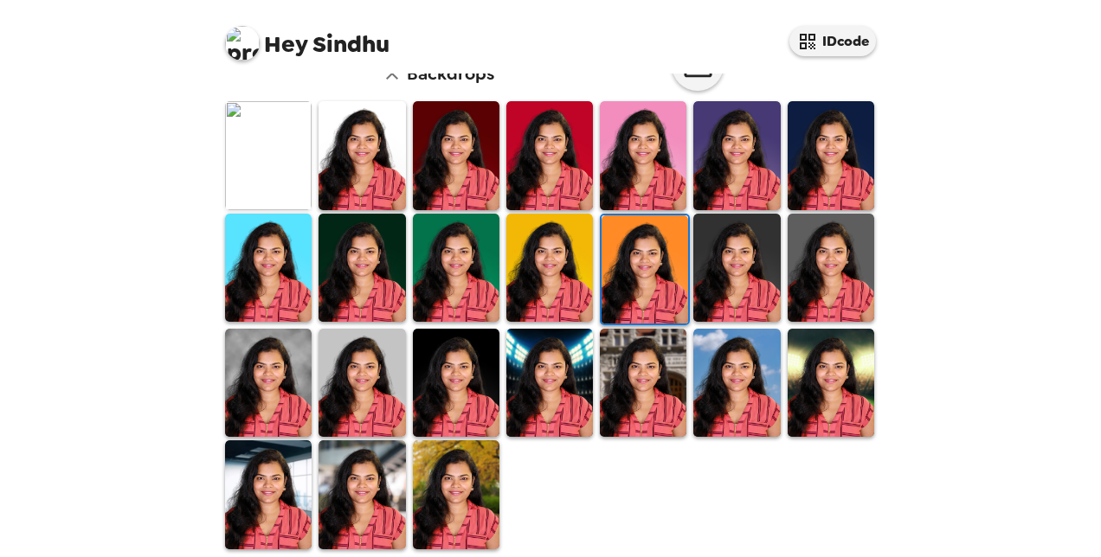
scroll to position [484, 0]
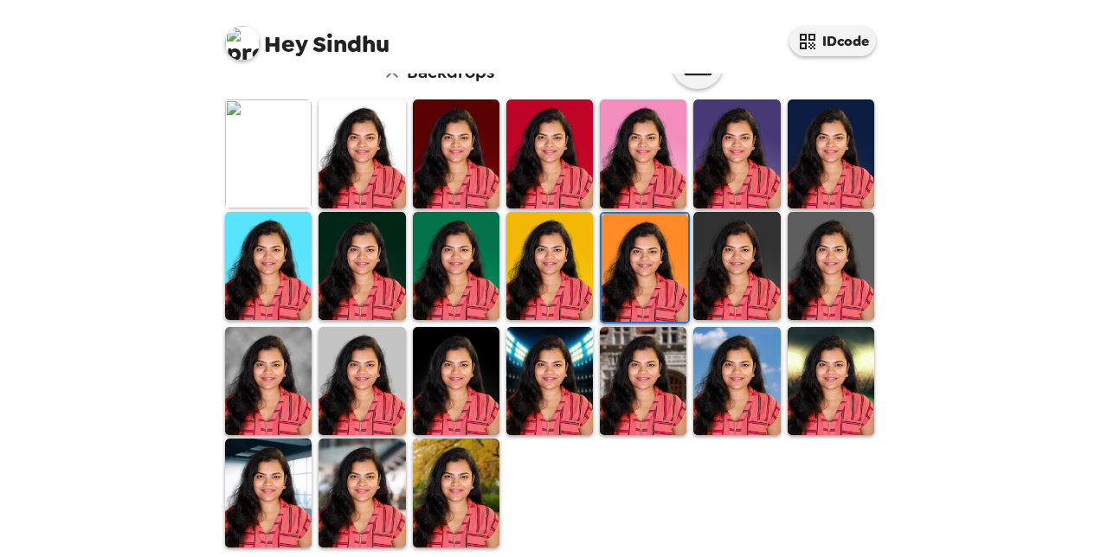
click at [727, 254] on img at bounding box center [736, 266] width 87 height 108
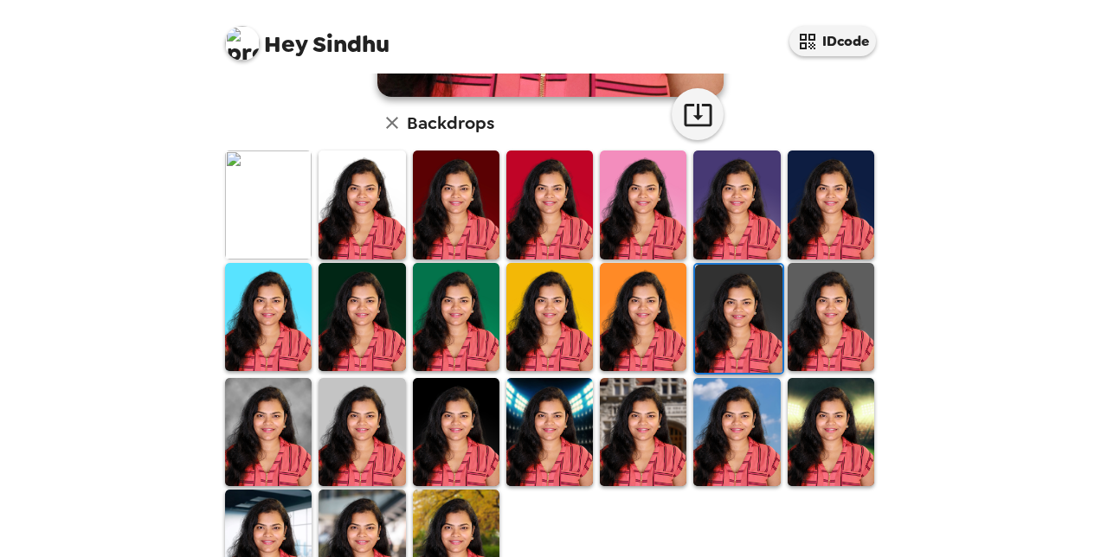
scroll to position [430, 0]
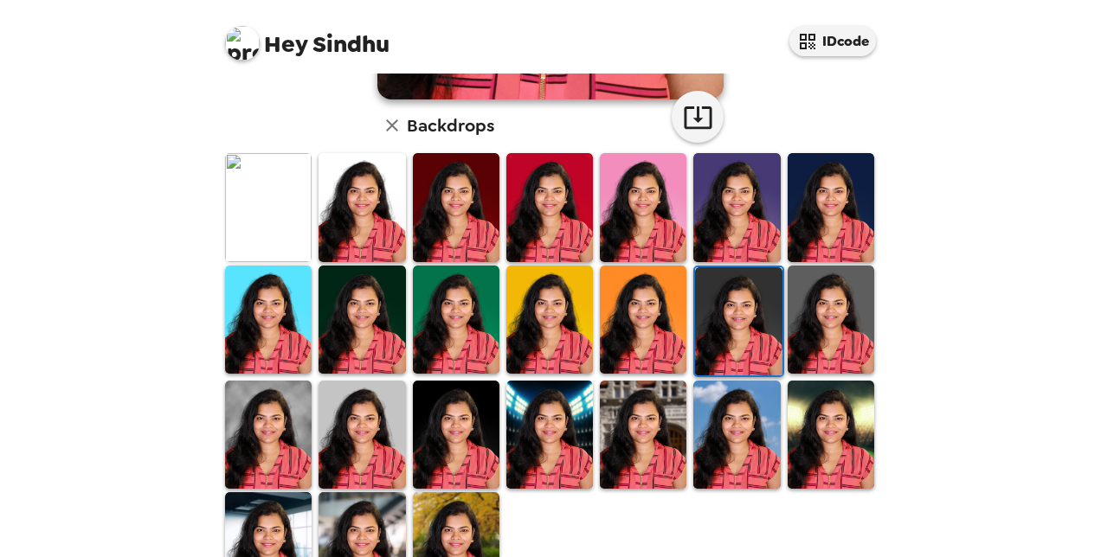
click at [370, 312] on img at bounding box center [362, 320] width 87 height 108
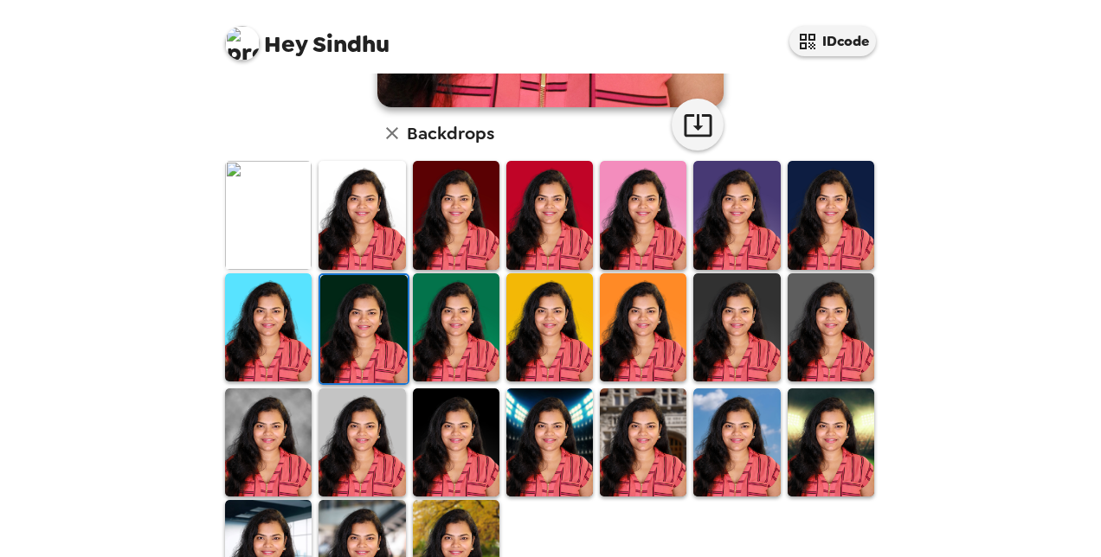
scroll to position [423, 0]
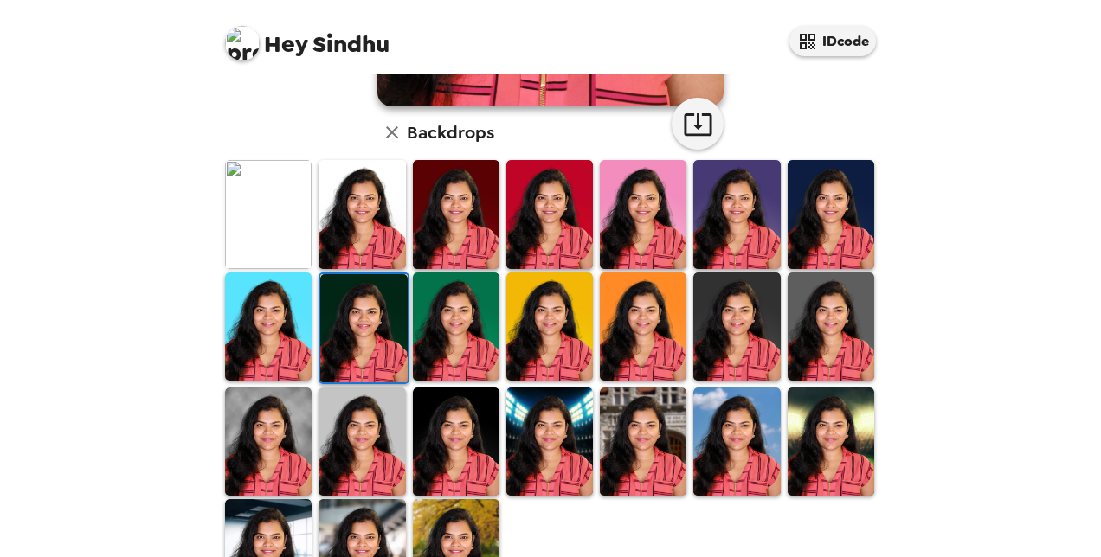
click at [827, 213] on img at bounding box center [831, 214] width 87 height 108
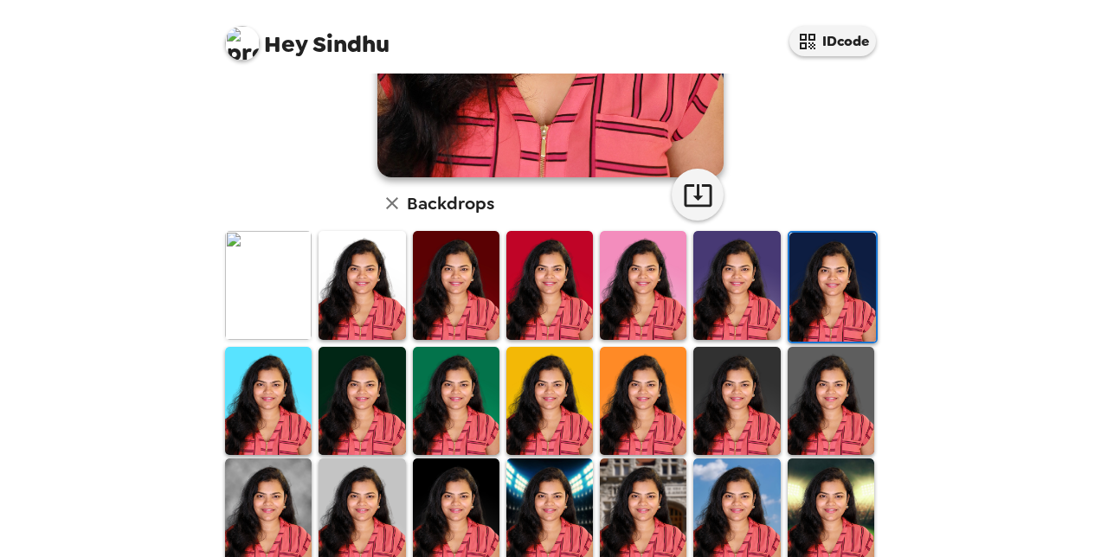
scroll to position [492, 0]
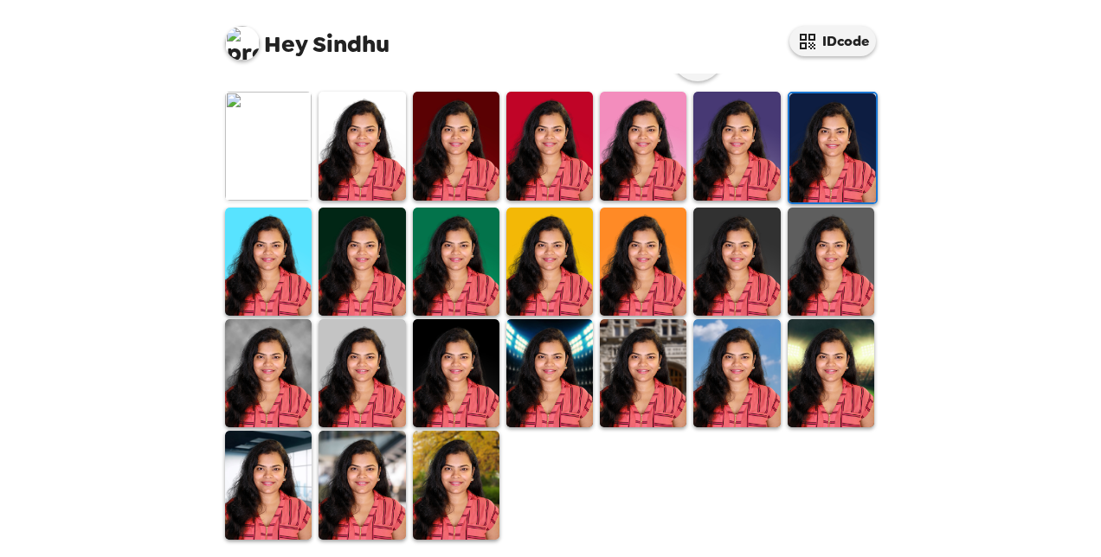
click at [582, 167] on img at bounding box center [549, 146] width 87 height 108
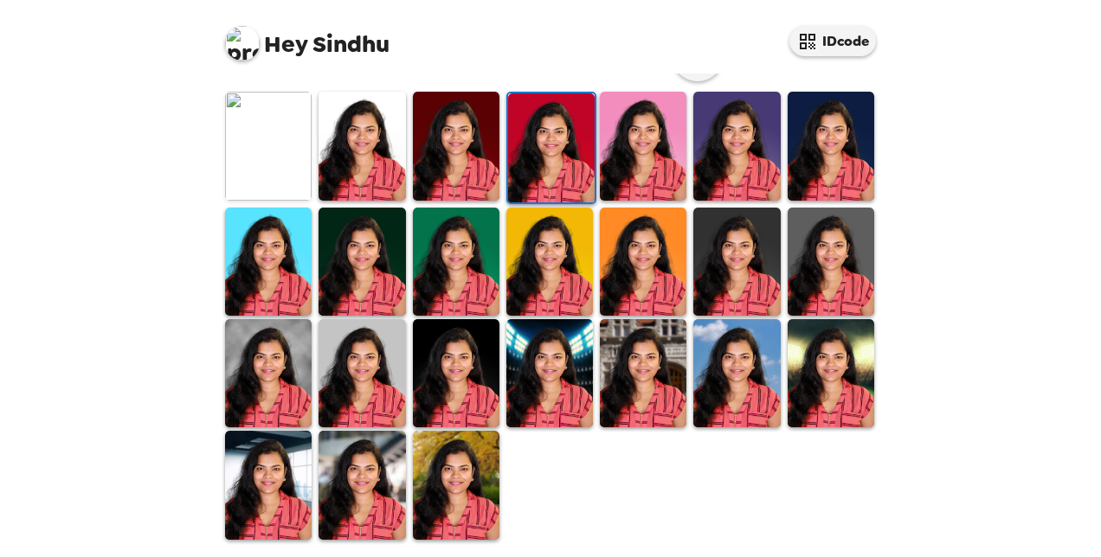
click at [433, 361] on img at bounding box center [456, 373] width 87 height 108
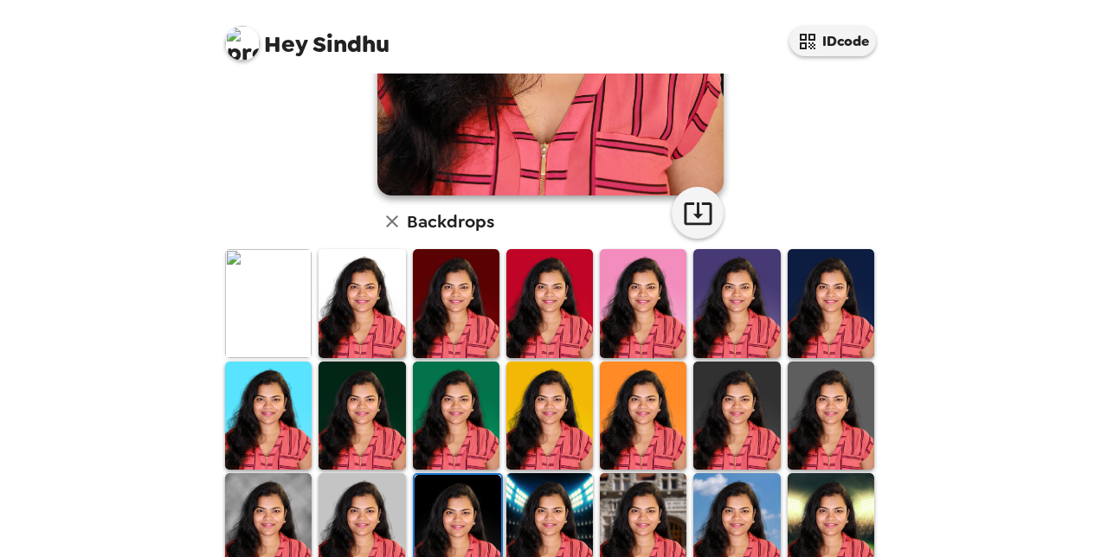
scroll to position [336, 0]
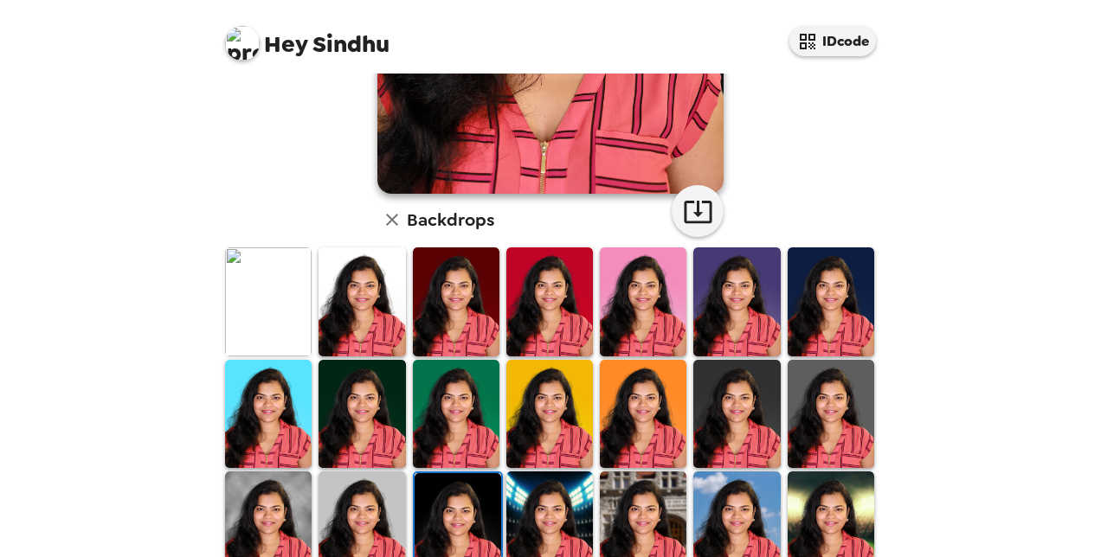
click at [833, 400] on img at bounding box center [831, 414] width 87 height 108
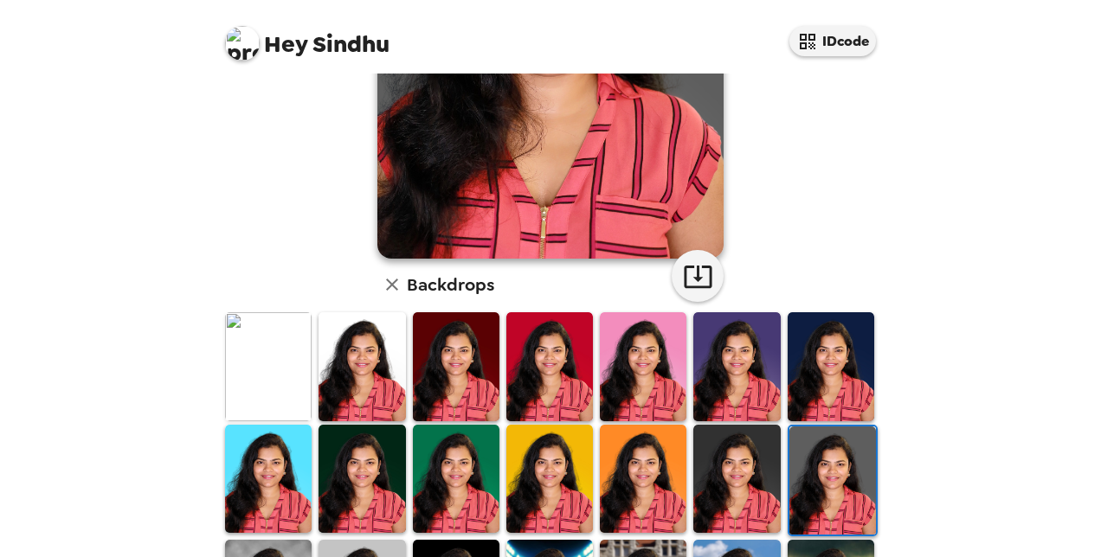
scroll to position [291, 0]
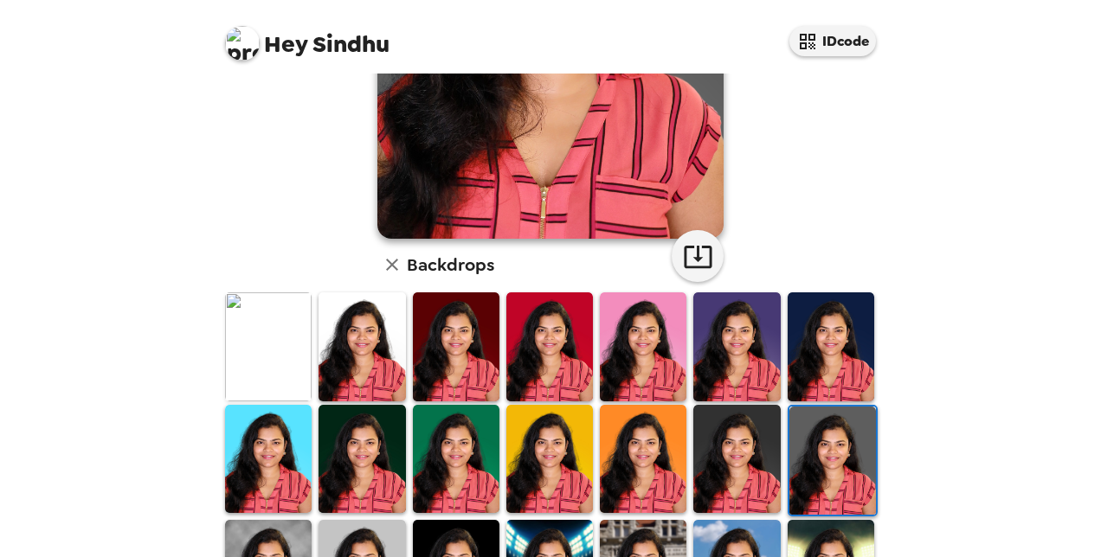
click at [738, 443] on img at bounding box center [736, 459] width 87 height 108
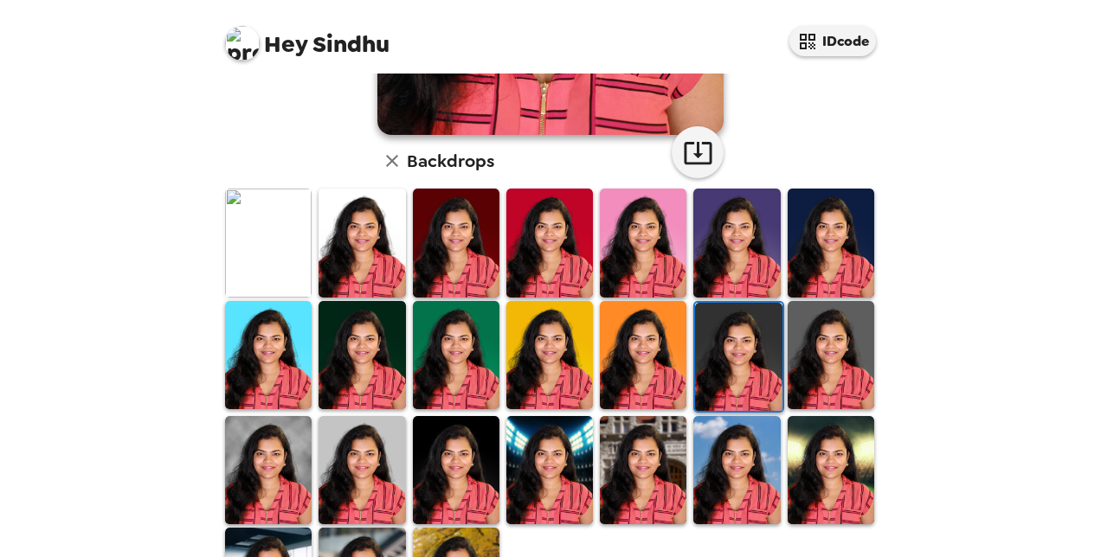
scroll to position [396, 0]
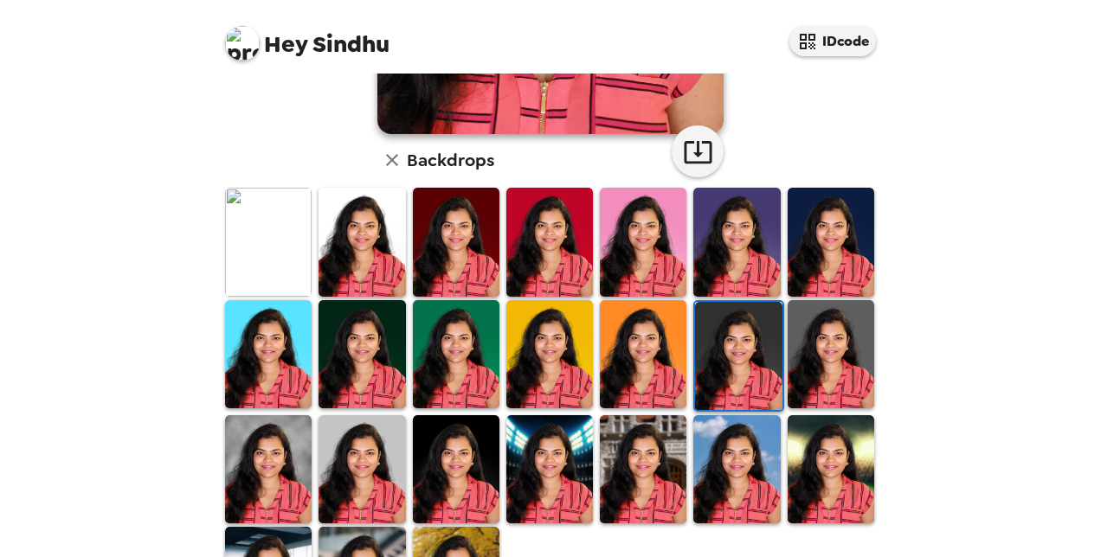
click at [260, 236] on img at bounding box center [268, 242] width 87 height 108
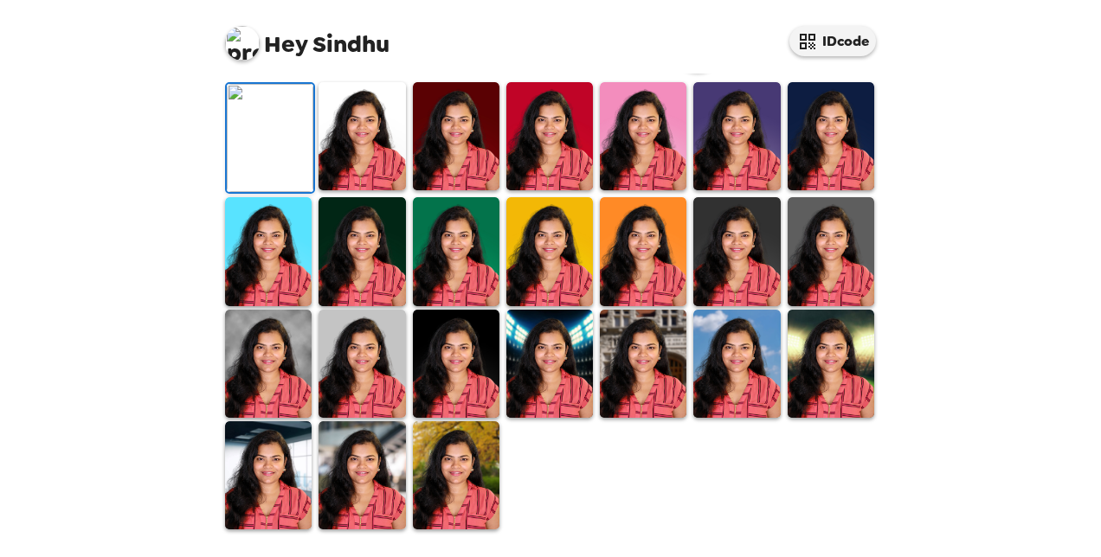
scroll to position [224, 0]
click at [684, 61] on icon "button" at bounding box center [698, 46] width 30 height 30
